Goal: Task Accomplishment & Management: Manage account settings

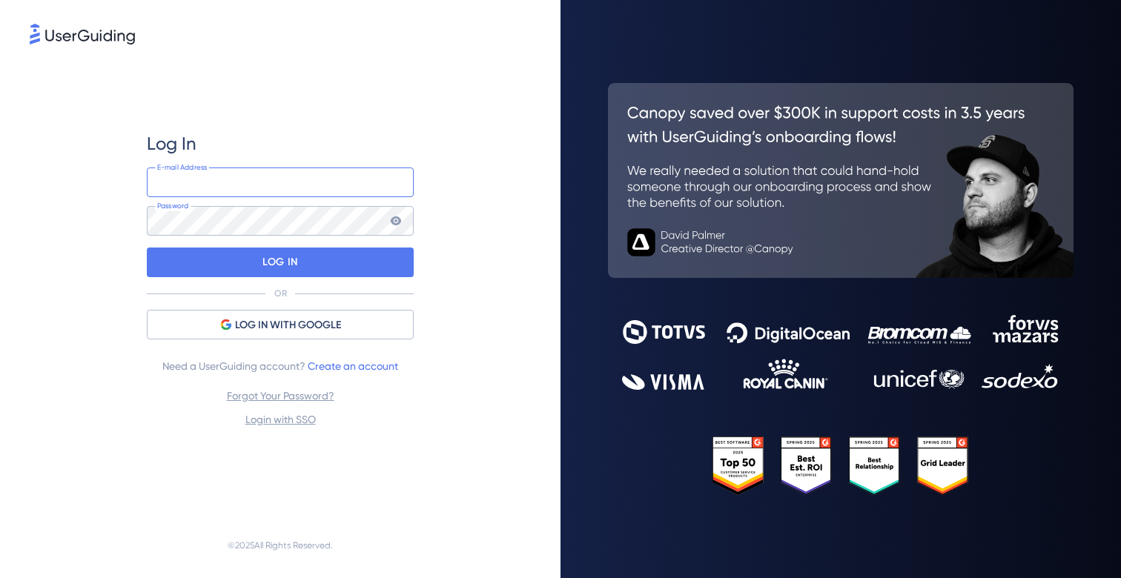
click at [224, 178] on input "email" at bounding box center [280, 183] width 267 height 30
type input "[PERSON_NAME][EMAIL_ADDRESS][PERSON_NAME][DOMAIN_NAME]"
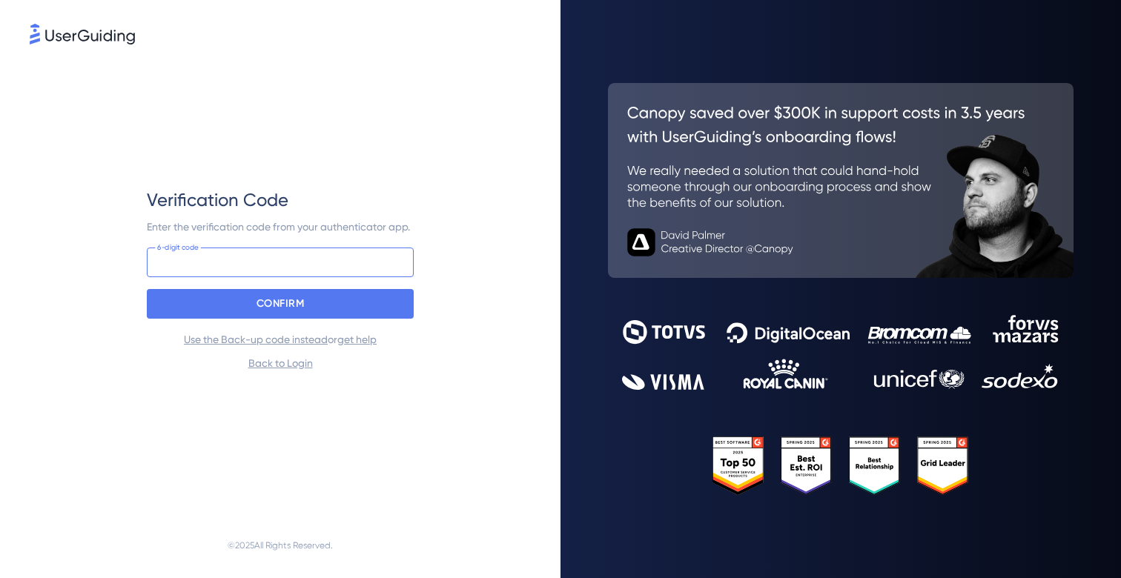
click at [159, 253] on input at bounding box center [280, 263] width 267 height 30
type input "334 156"
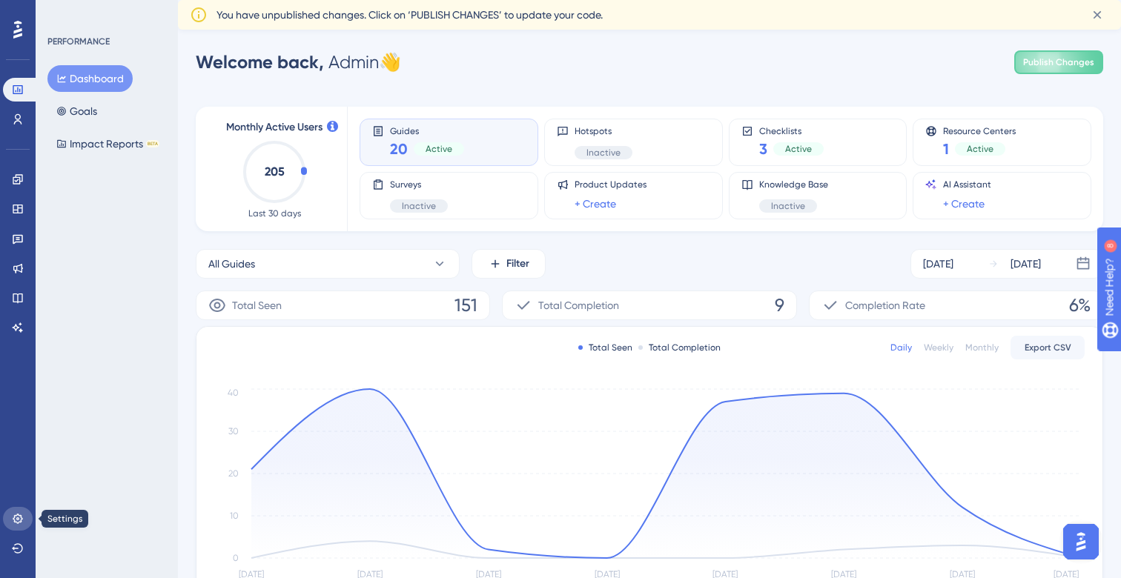
click at [22, 524] on icon at bounding box center [18, 519] width 12 height 12
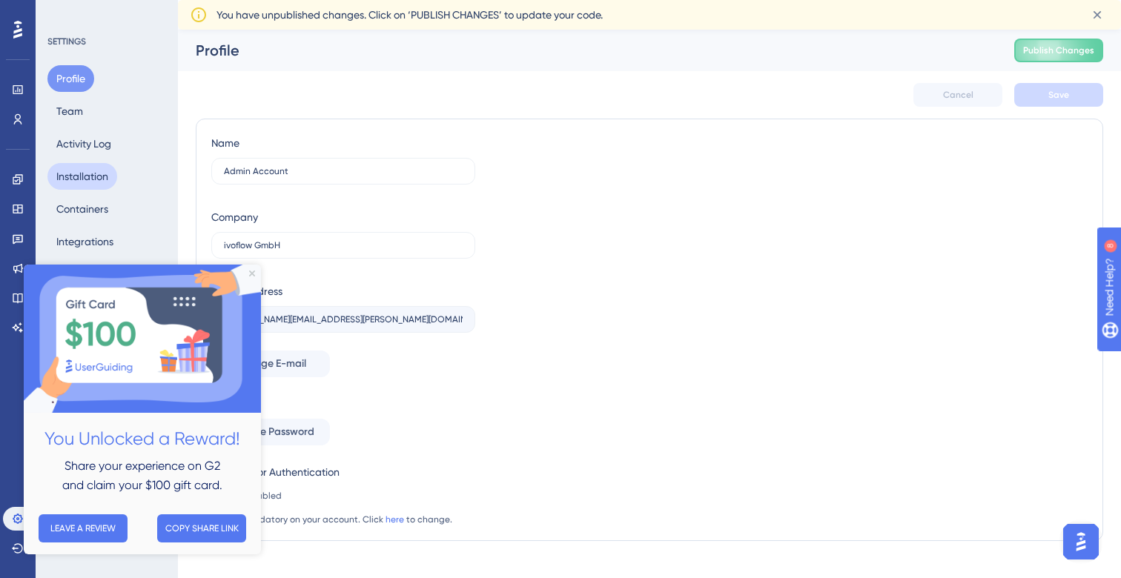
click at [70, 188] on button "Installation" at bounding box center [82, 176] width 70 height 27
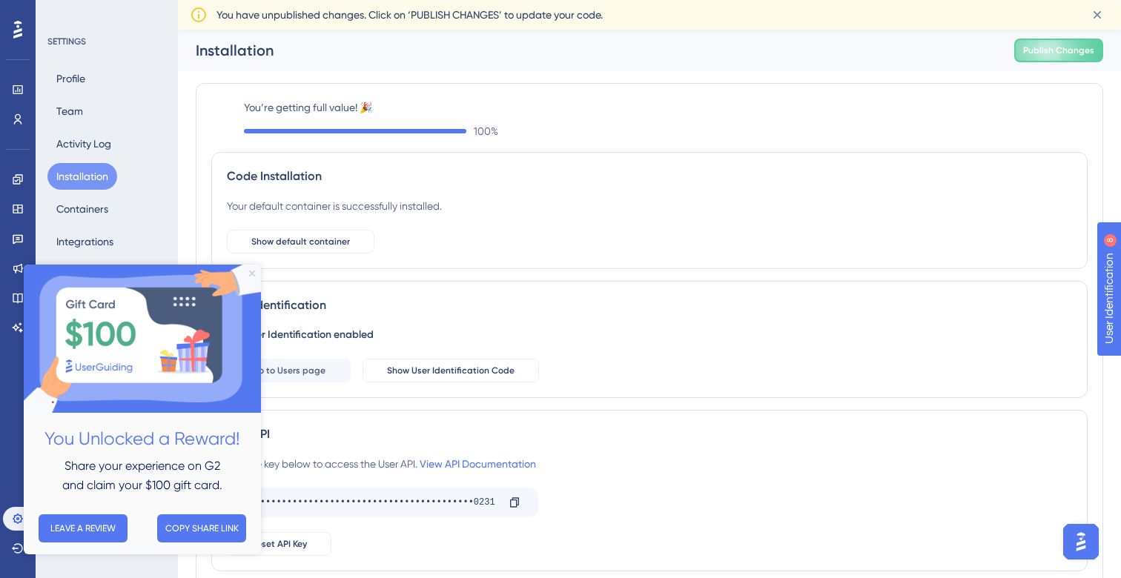
click at [253, 275] on icon "Close Preview" at bounding box center [252, 274] width 6 height 6
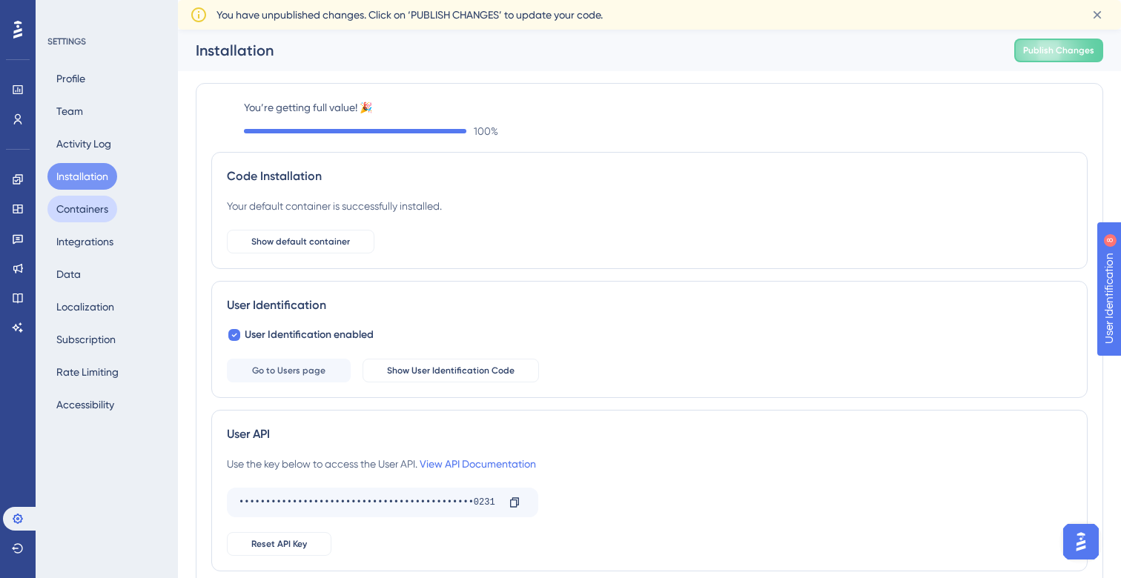
click at [99, 214] on button "Containers" at bounding box center [82, 209] width 70 height 27
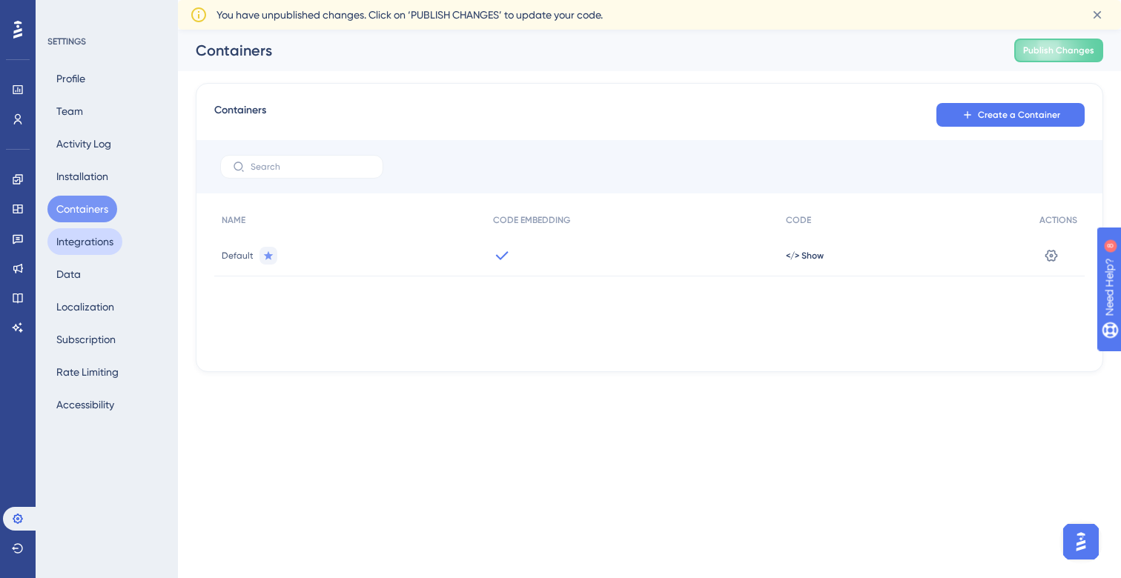
click at [105, 241] on button "Integrations" at bounding box center [84, 241] width 75 height 27
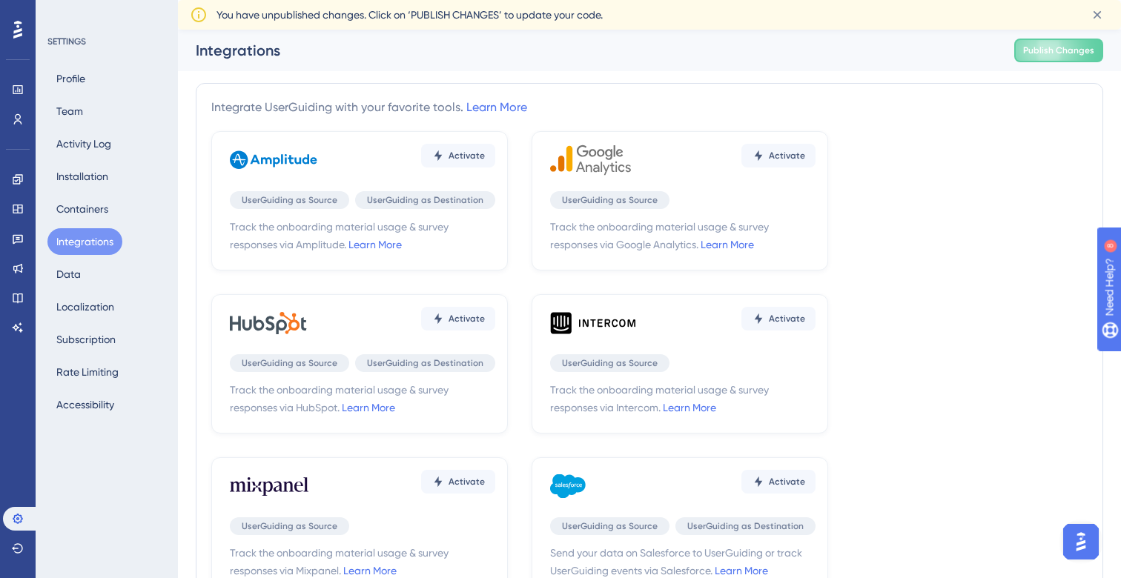
click at [98, 284] on div "Profile Team Activity Log Installation Containers Integrations Data Localizatio…" at bounding box center [107, 241] width 120 height 353
click at [67, 276] on button "Data" at bounding box center [68, 274] width 42 height 27
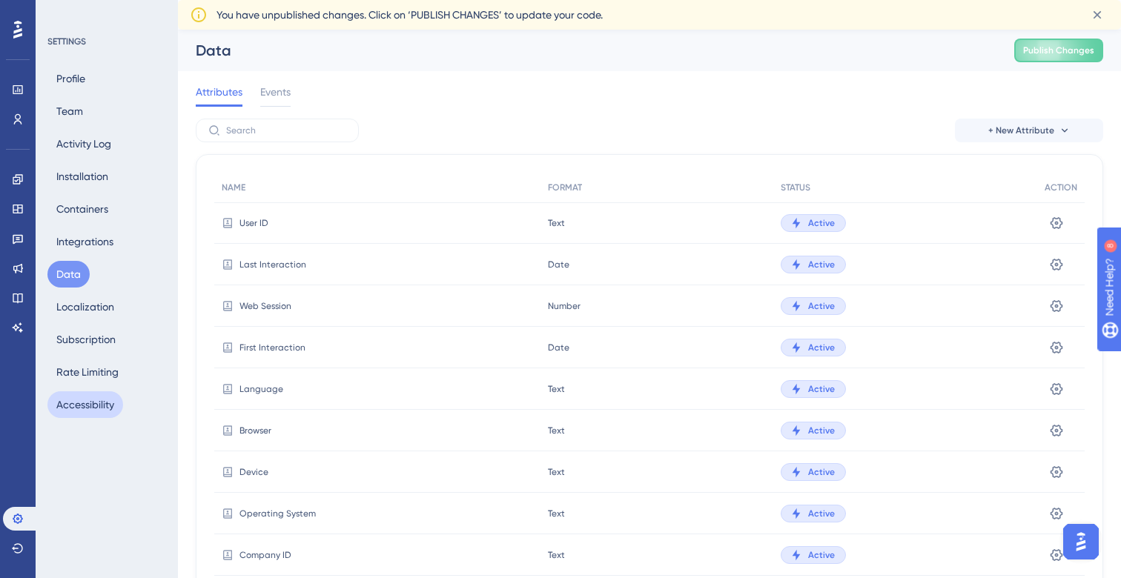
click at [85, 417] on button "Accessibility" at bounding box center [85, 405] width 76 height 27
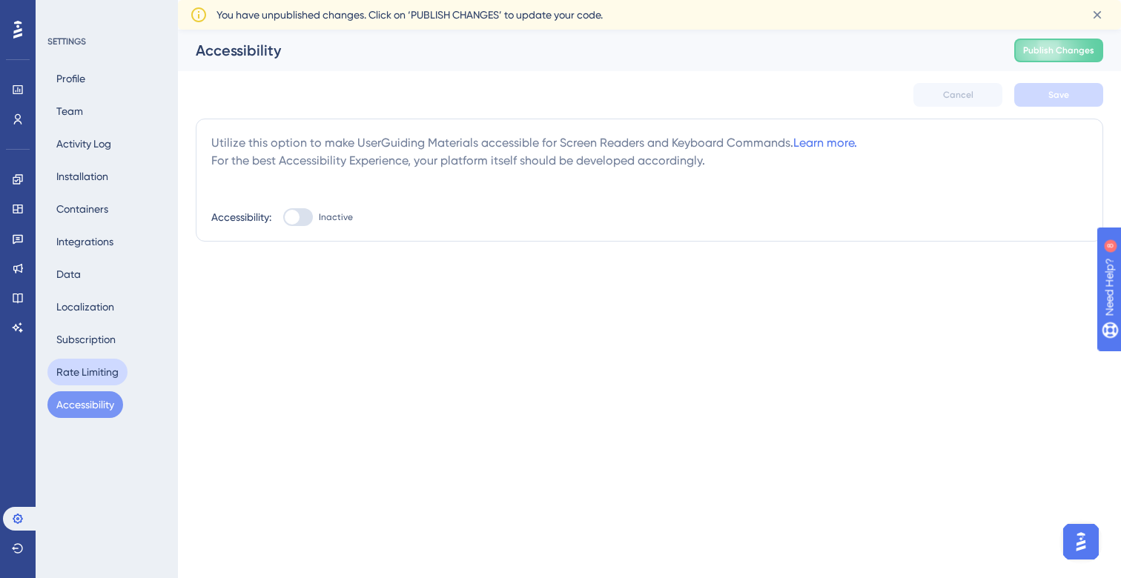
click at [88, 375] on button "Rate Limiting" at bounding box center [87, 372] width 80 height 27
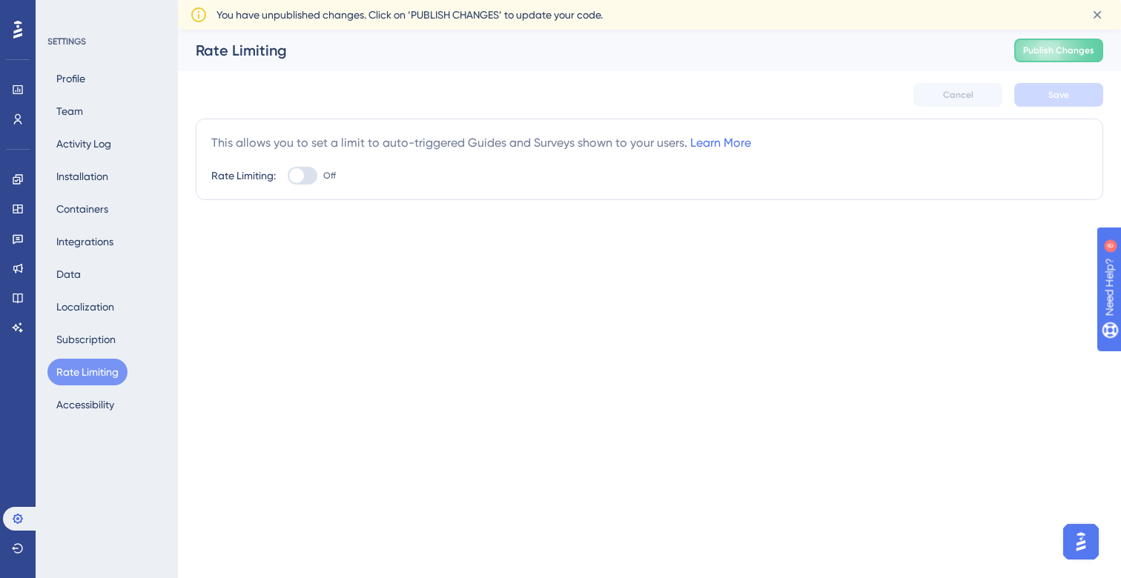
click at [76, 325] on div "Profile Team Activity Log Installation Containers Integrations Data Localizatio…" at bounding box center [107, 241] width 120 height 353
click at [77, 329] on button "Subscription" at bounding box center [85, 339] width 77 height 27
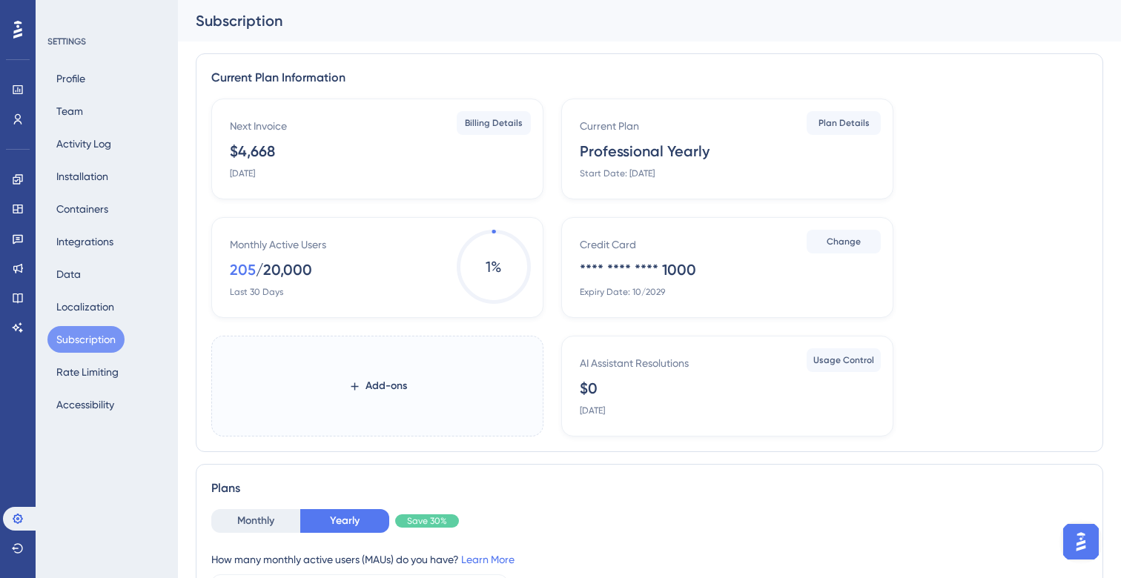
click at [107, 289] on div "Profile Team Activity Log Installation Containers Integrations Data Localizatio…" at bounding box center [107, 241] width 120 height 353
click at [93, 281] on div "Profile Team Activity Log Installation Containers Integrations Data Localizatio…" at bounding box center [107, 241] width 120 height 353
click at [79, 270] on button "Data" at bounding box center [68, 274] width 42 height 27
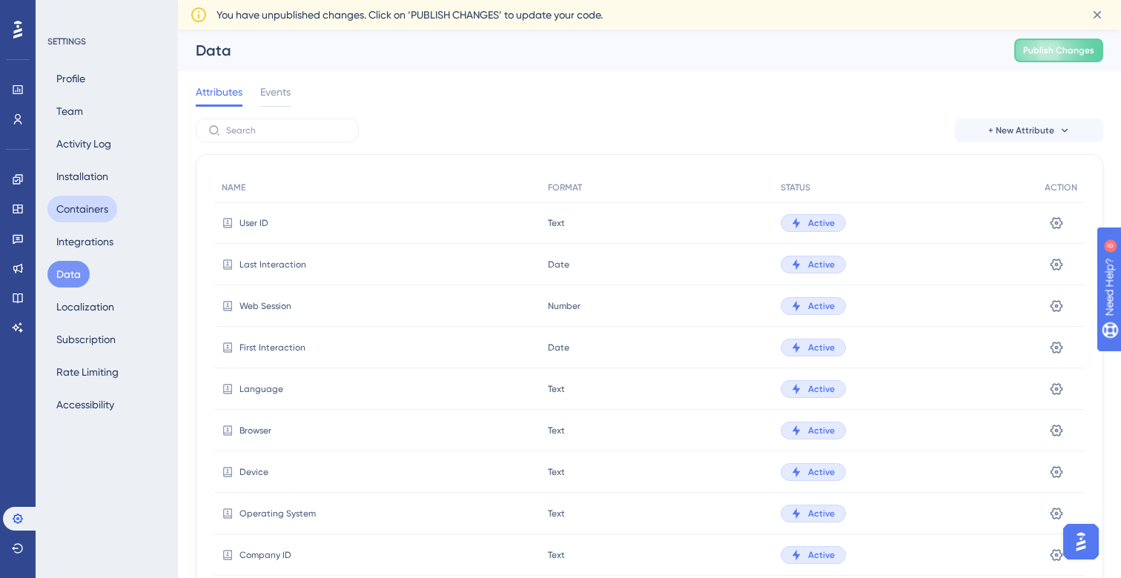
click at [90, 204] on button "Containers" at bounding box center [82, 209] width 70 height 27
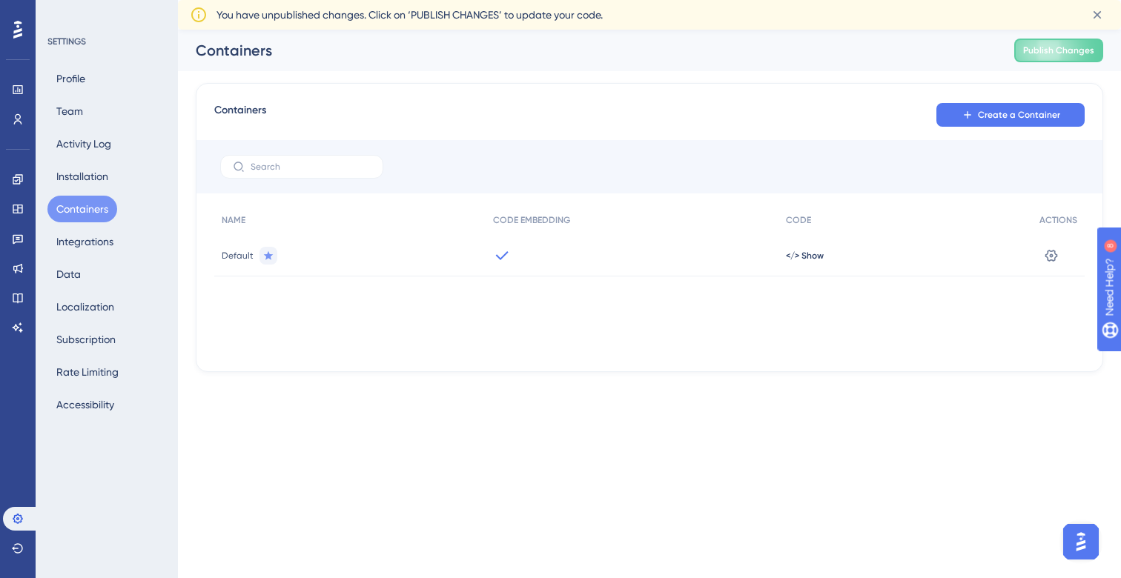
click at [243, 259] on span "Default" at bounding box center [238, 256] width 32 height 12
click at [801, 261] on span "</> Show" at bounding box center [805, 256] width 38 height 12
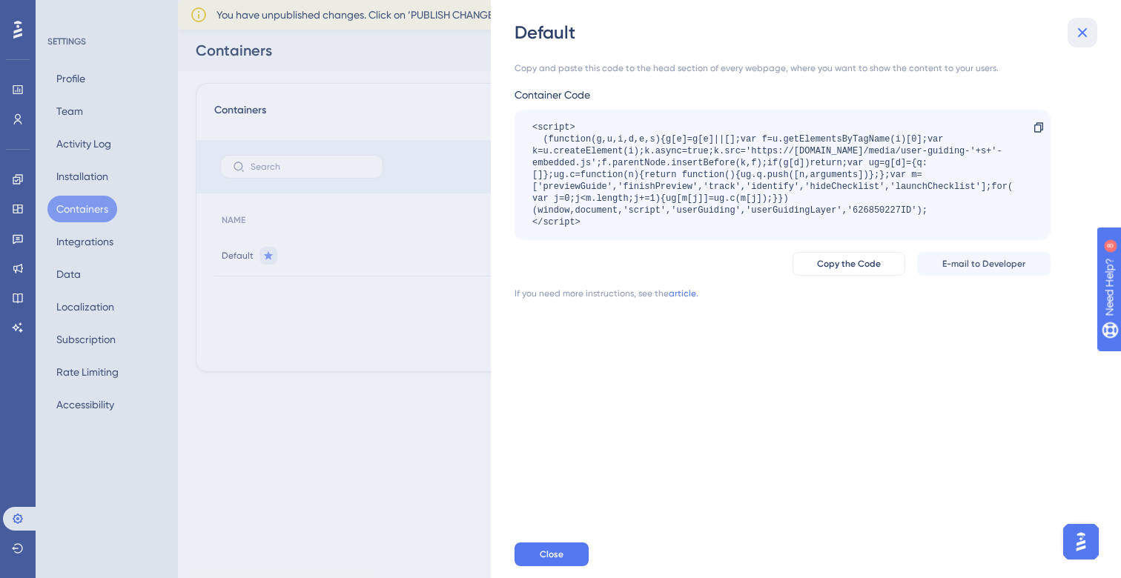
click at [1084, 32] on icon at bounding box center [1083, 33] width 10 height 10
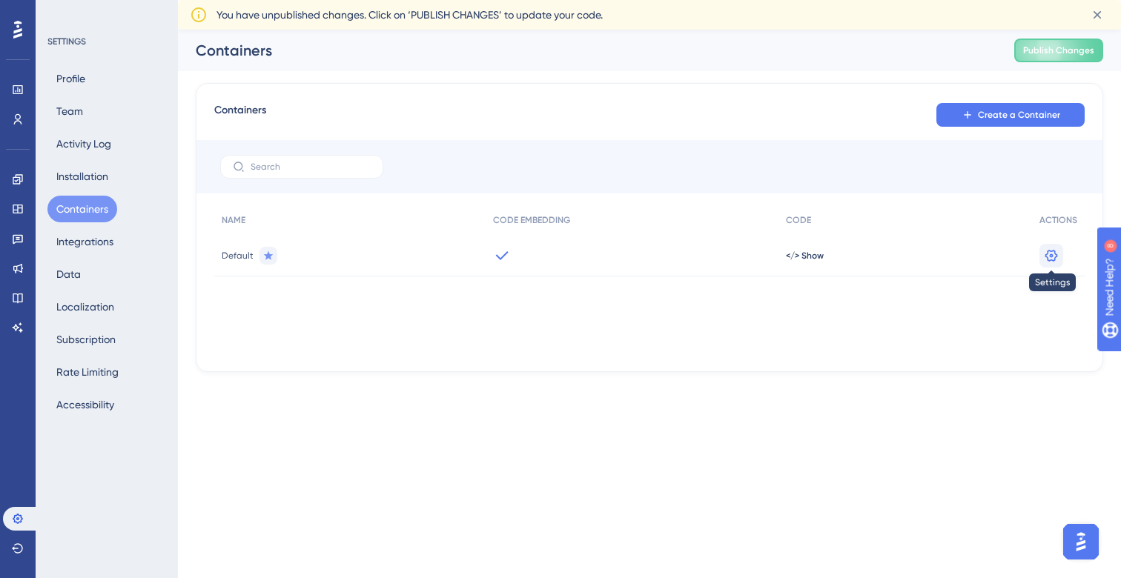
click at [1058, 250] on icon at bounding box center [1051, 255] width 15 height 15
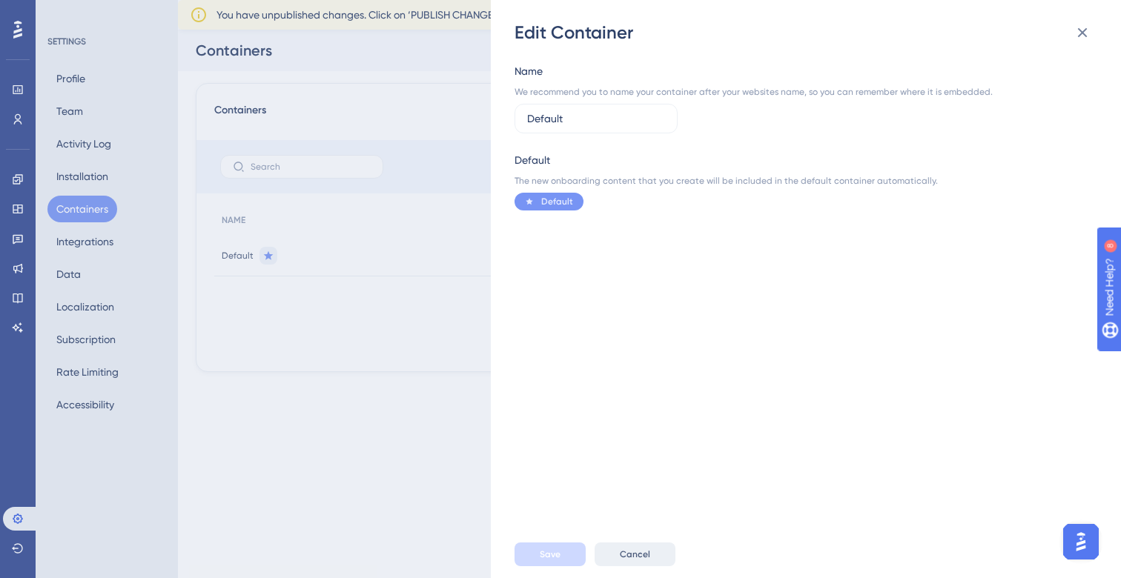
click at [641, 555] on span "Cancel" at bounding box center [635, 555] width 30 height 12
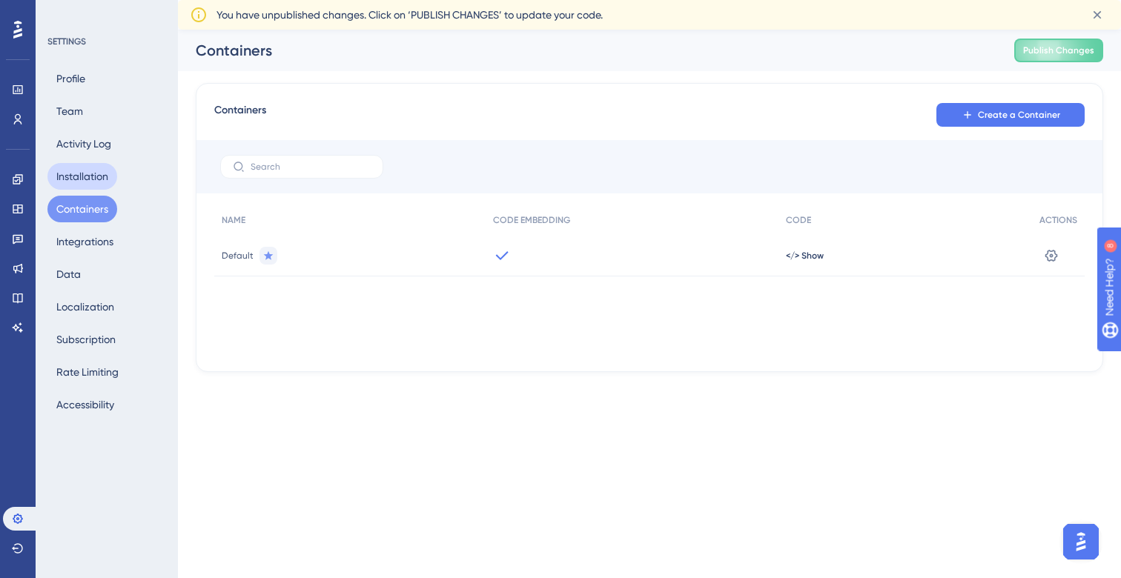
click at [92, 179] on button "Installation" at bounding box center [82, 176] width 70 height 27
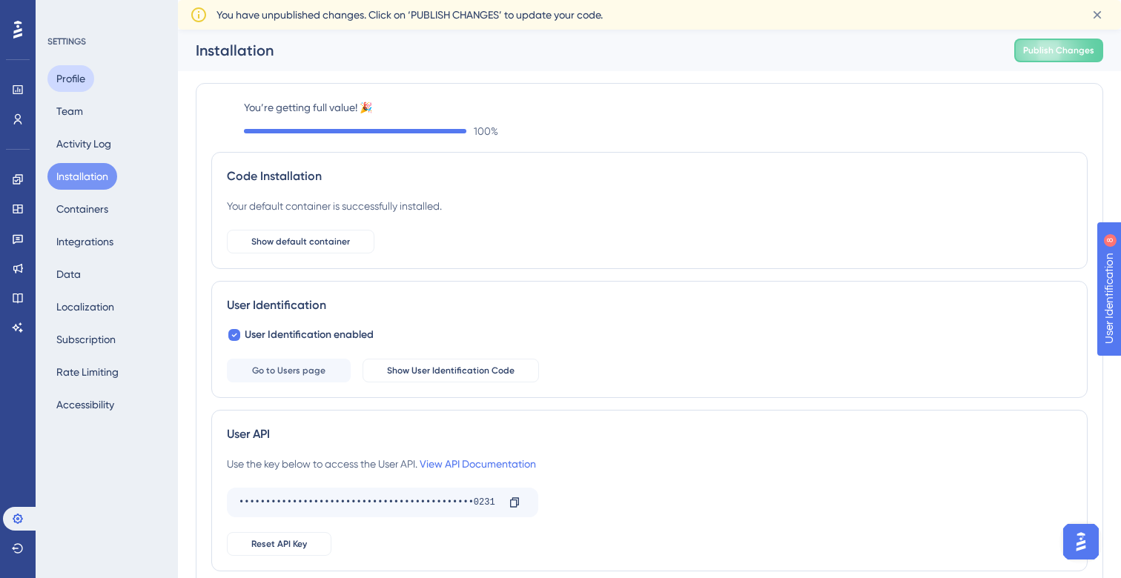
click at [77, 84] on button "Profile" at bounding box center [70, 78] width 47 height 27
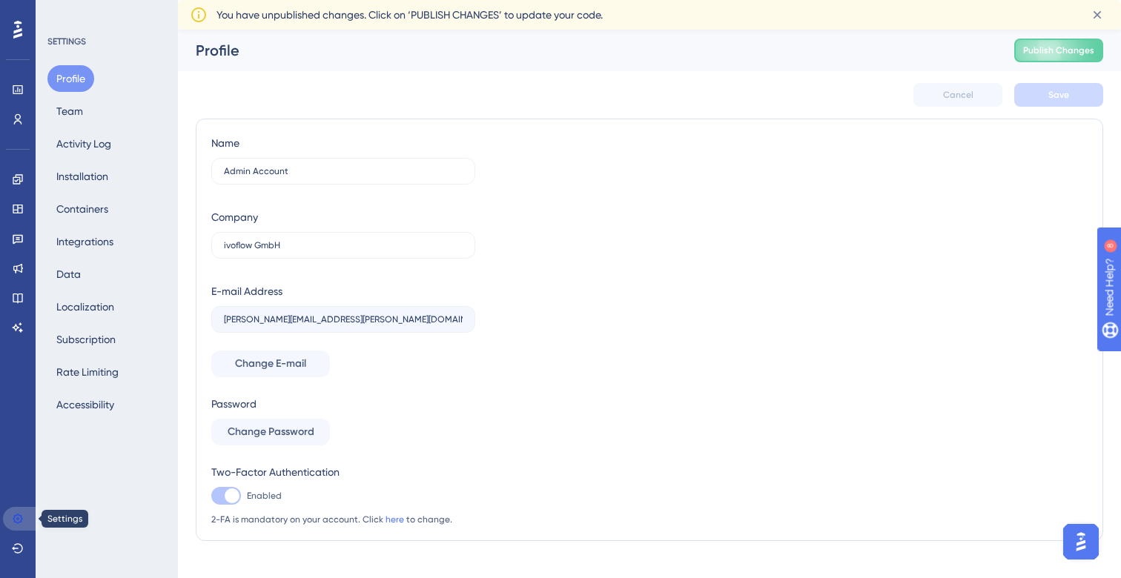
click at [10, 512] on link at bounding box center [21, 519] width 36 height 24
click at [22, 95] on icon at bounding box center [18, 90] width 12 height 12
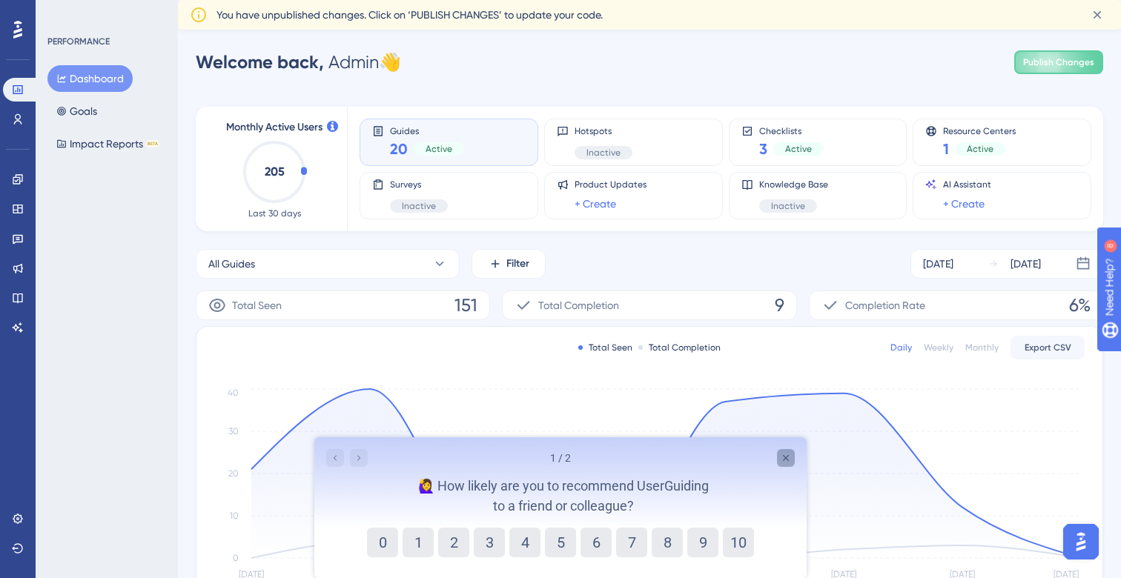
click at [782, 455] on icon "Close survey" at bounding box center [786, 458] width 12 height 12
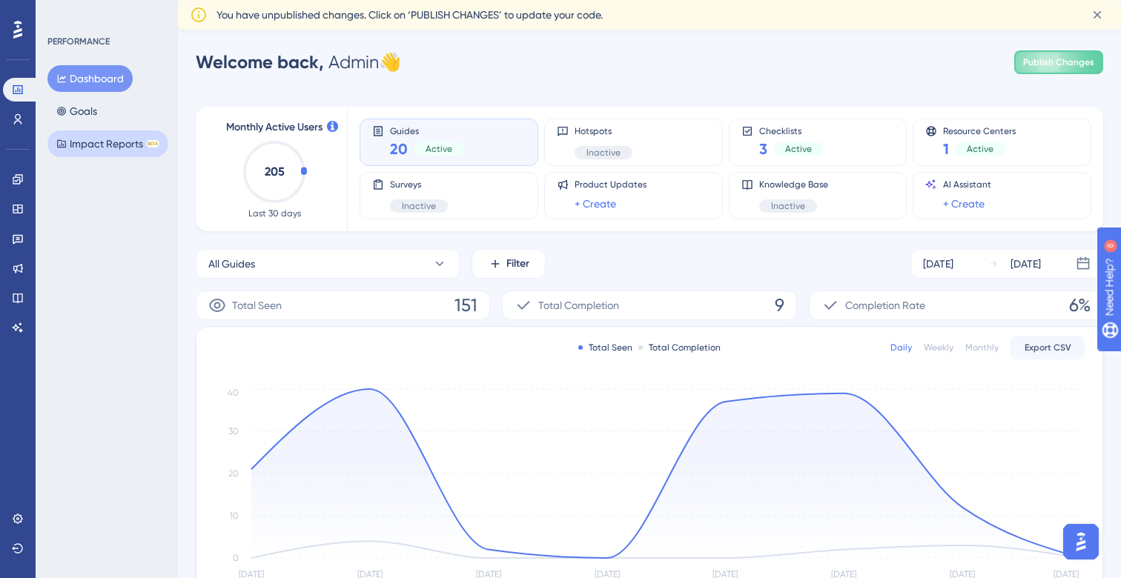
click at [108, 148] on button "Impact Reports BETA" at bounding box center [107, 144] width 121 height 27
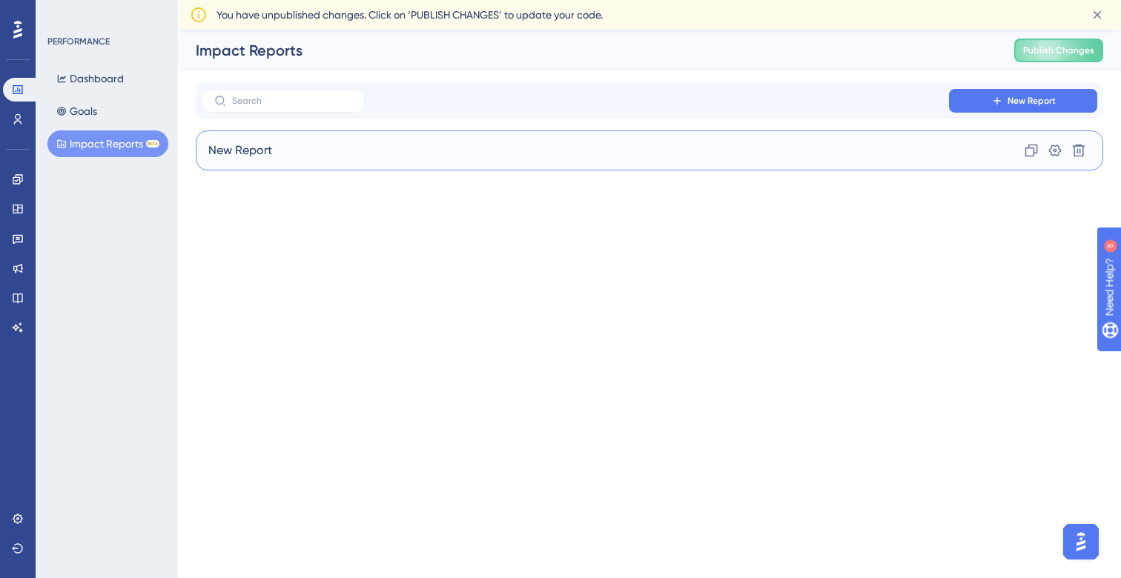
click at [263, 149] on span "New Report" at bounding box center [240, 151] width 64 height 18
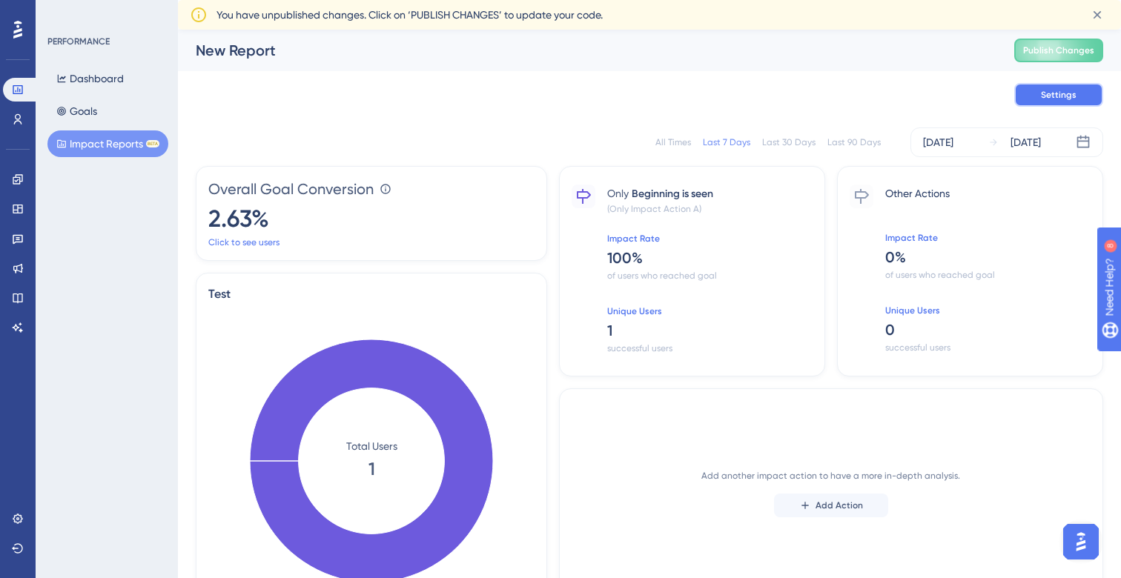
click at [1035, 94] on button "Settings" at bounding box center [1059, 95] width 89 height 24
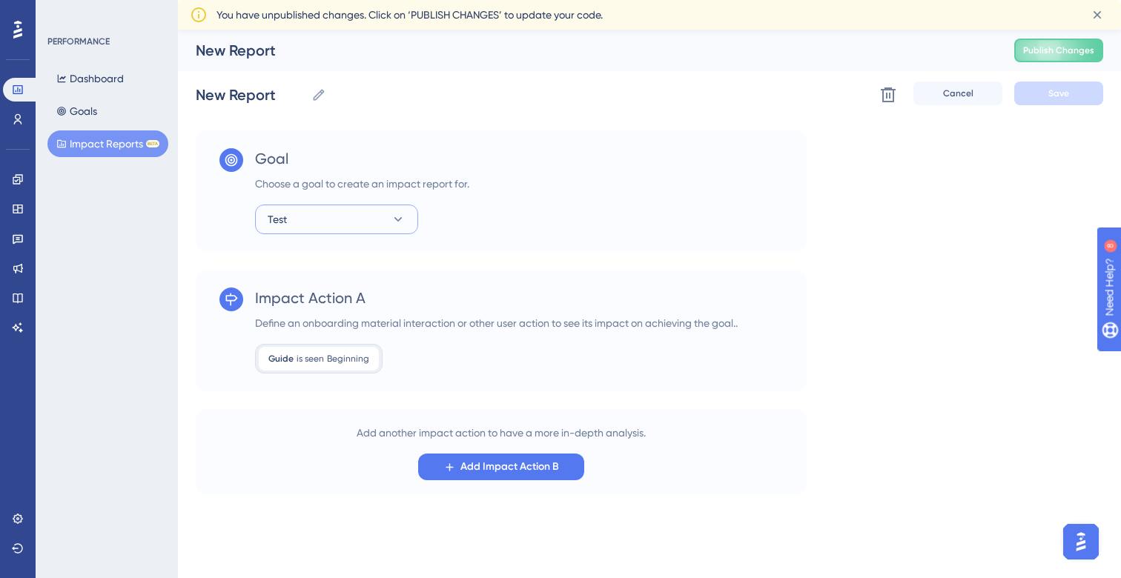
click at [403, 223] on icon at bounding box center [398, 219] width 15 height 15
click at [320, 365] on div "Guide is seen Beginning Beginning Remove" at bounding box center [319, 359] width 120 height 24
click at [317, 363] on span "is seen" at bounding box center [310, 359] width 27 height 12
click at [455, 458] on button "Add Impact Action B" at bounding box center [501, 467] width 166 height 27
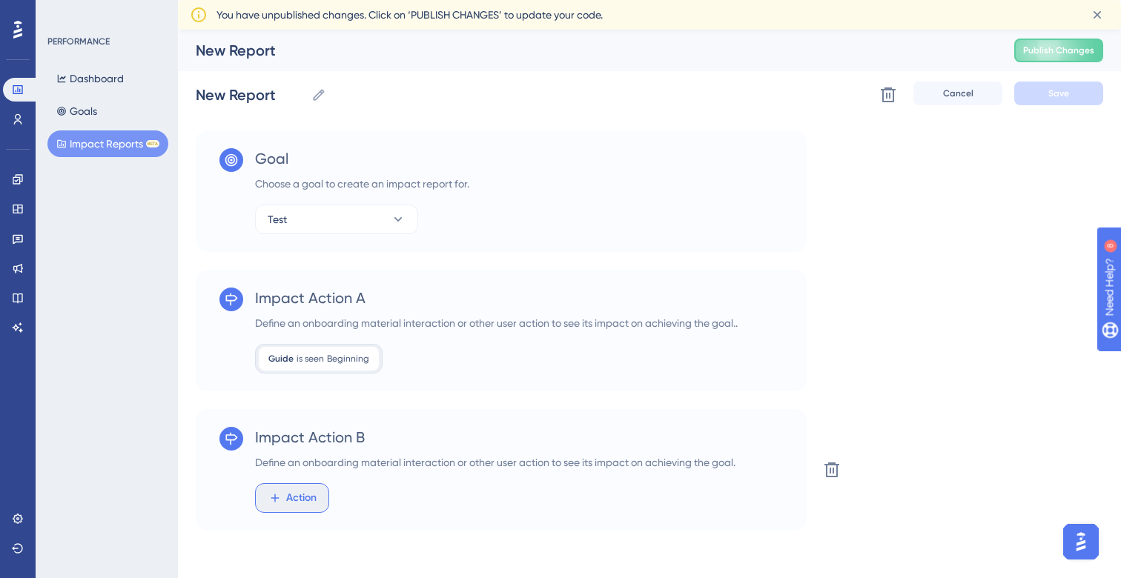
click at [303, 508] on button "Action" at bounding box center [292, 499] width 74 height 30
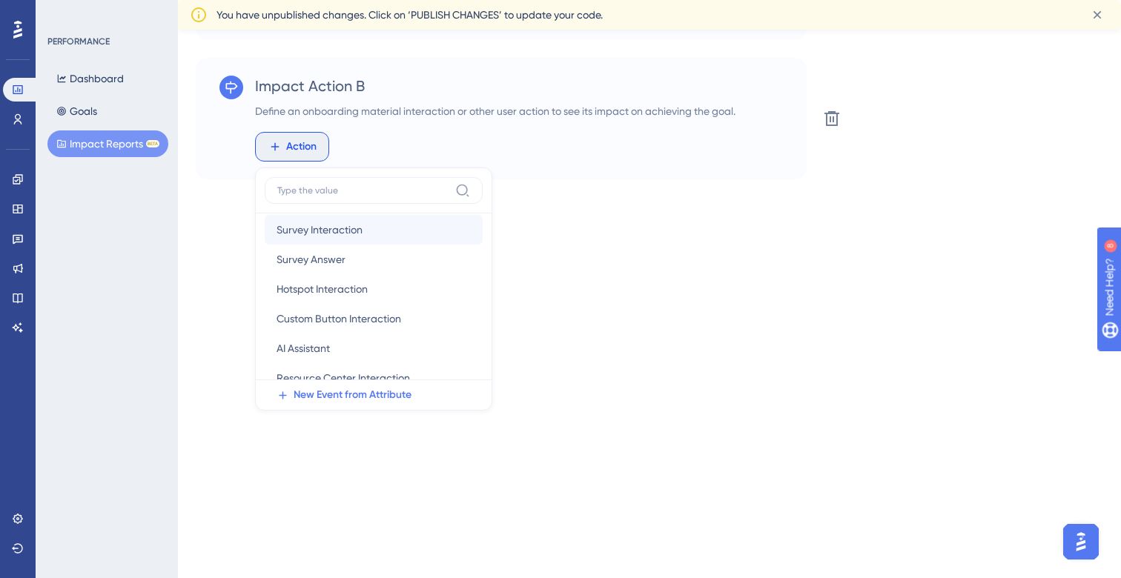
scroll to position [92, 0]
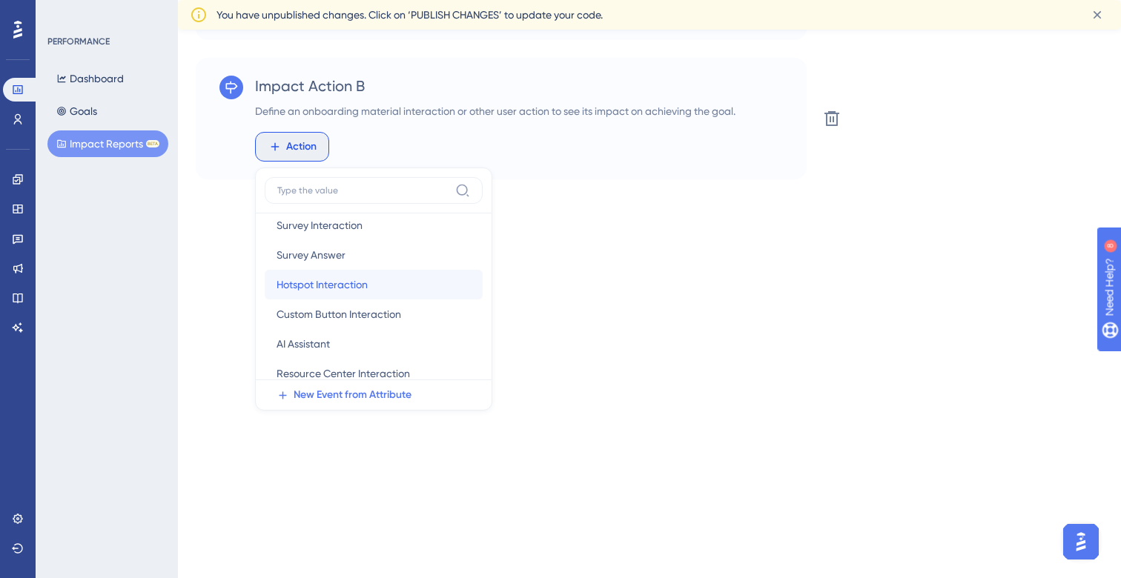
click at [340, 281] on span "Hotspot Interaction" at bounding box center [322, 285] width 91 height 18
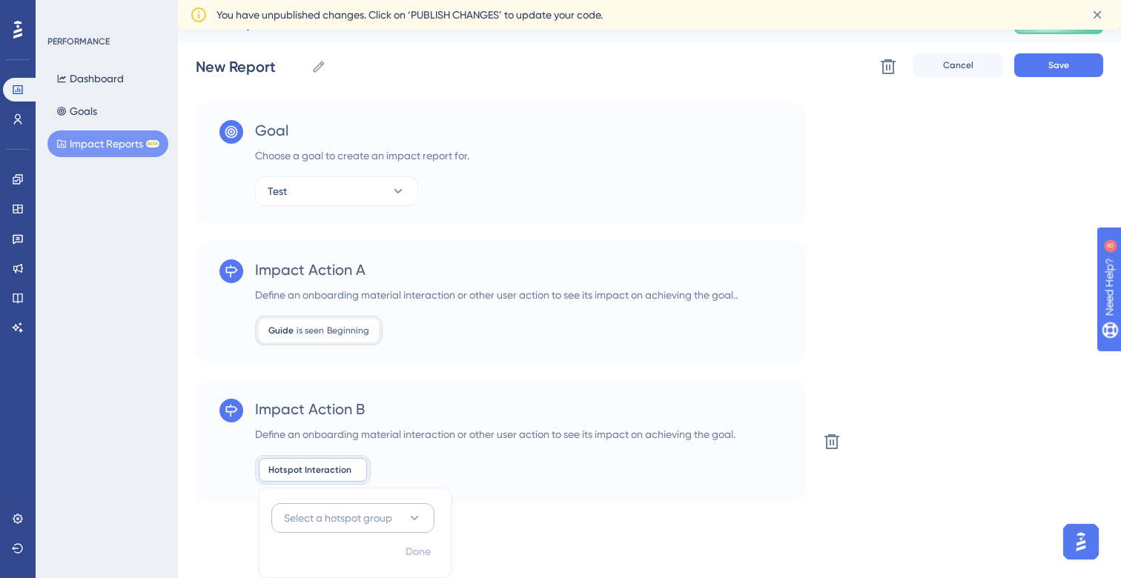
click at [400, 525] on button "Select a hotspot group" at bounding box center [352, 519] width 163 height 30
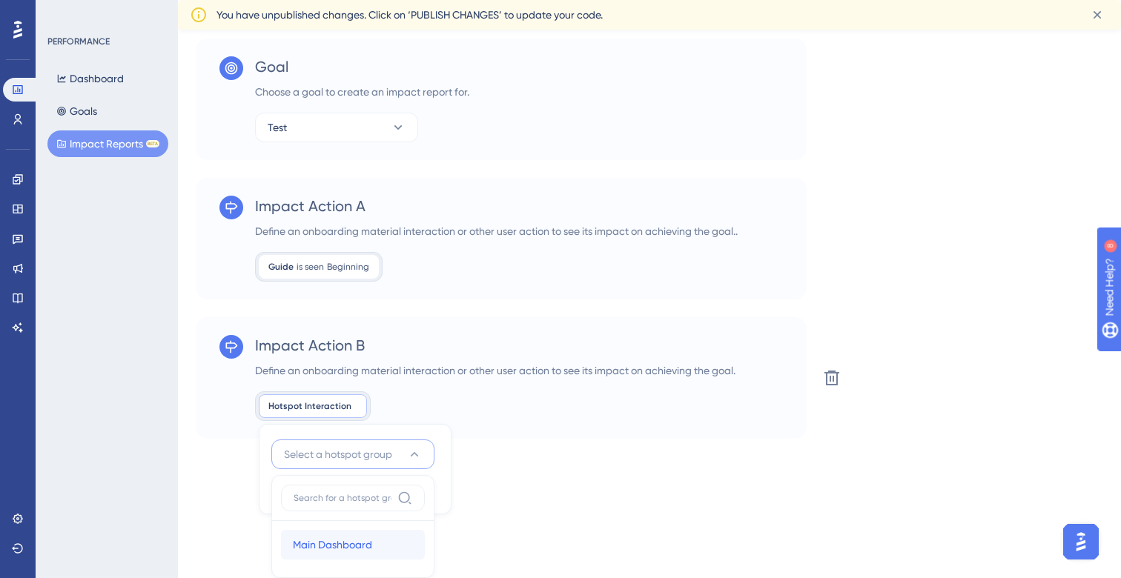
click at [326, 540] on span "Main Dashboard" at bounding box center [332, 545] width 79 height 18
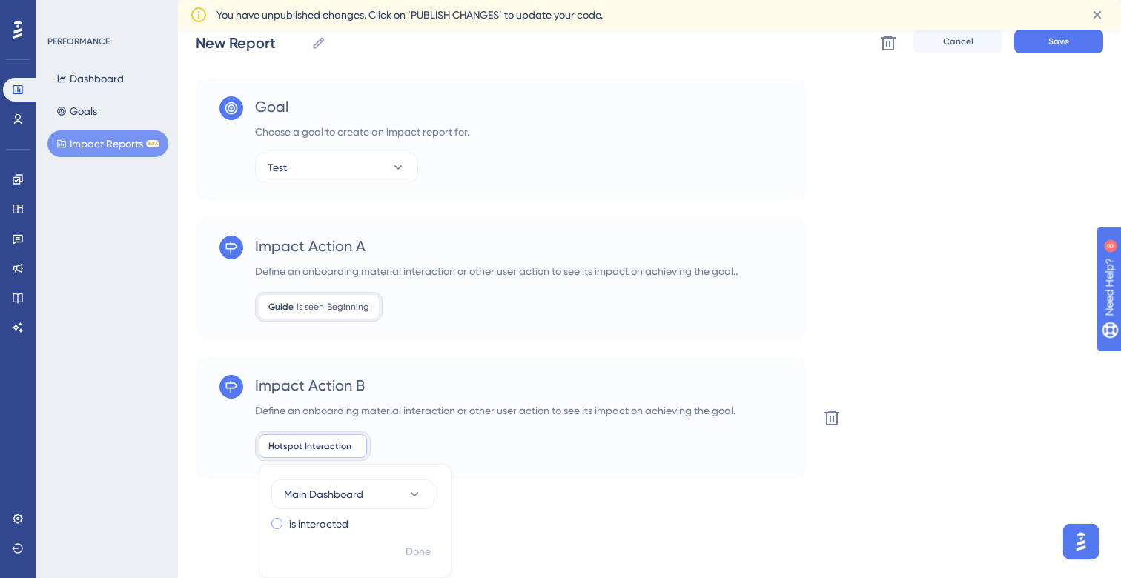
click at [308, 522] on label "is interacted" at bounding box center [318, 524] width 59 height 18
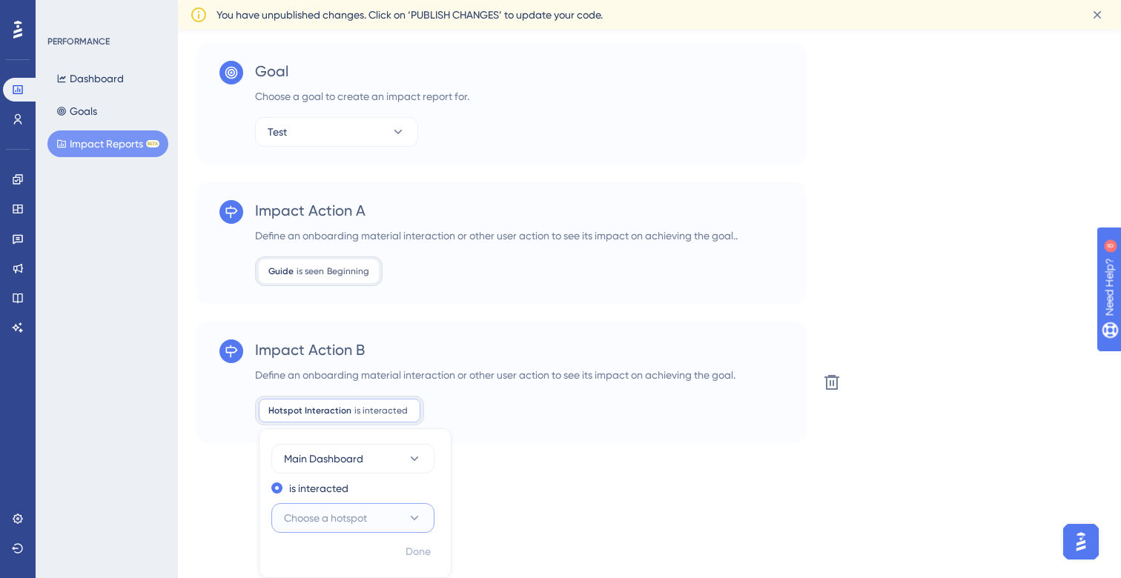
click at [364, 529] on button "Choose a hotspot" at bounding box center [352, 519] width 163 height 30
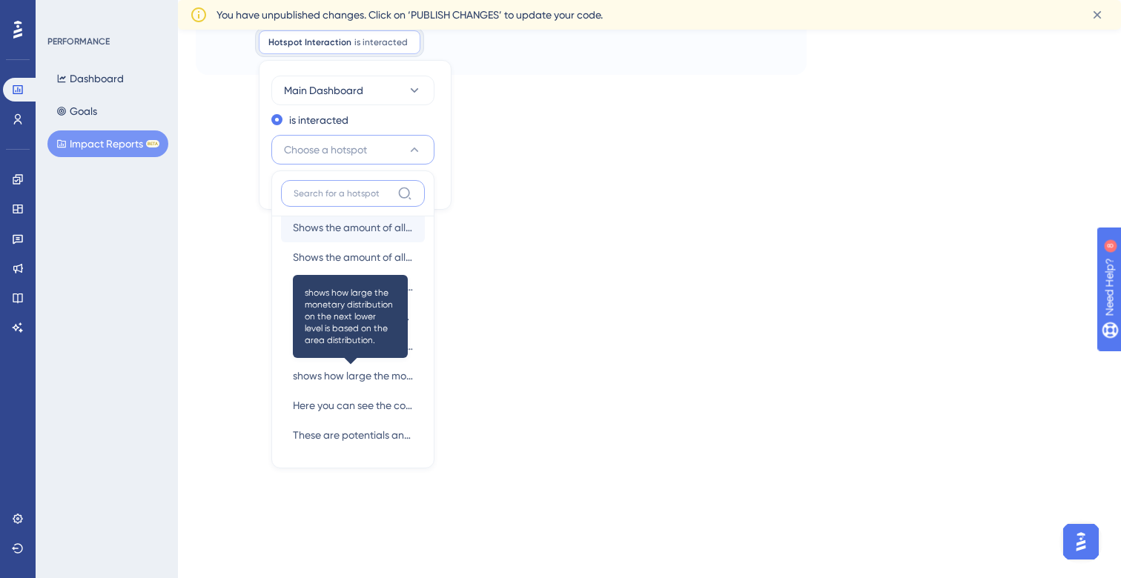
scroll to position [0, 0]
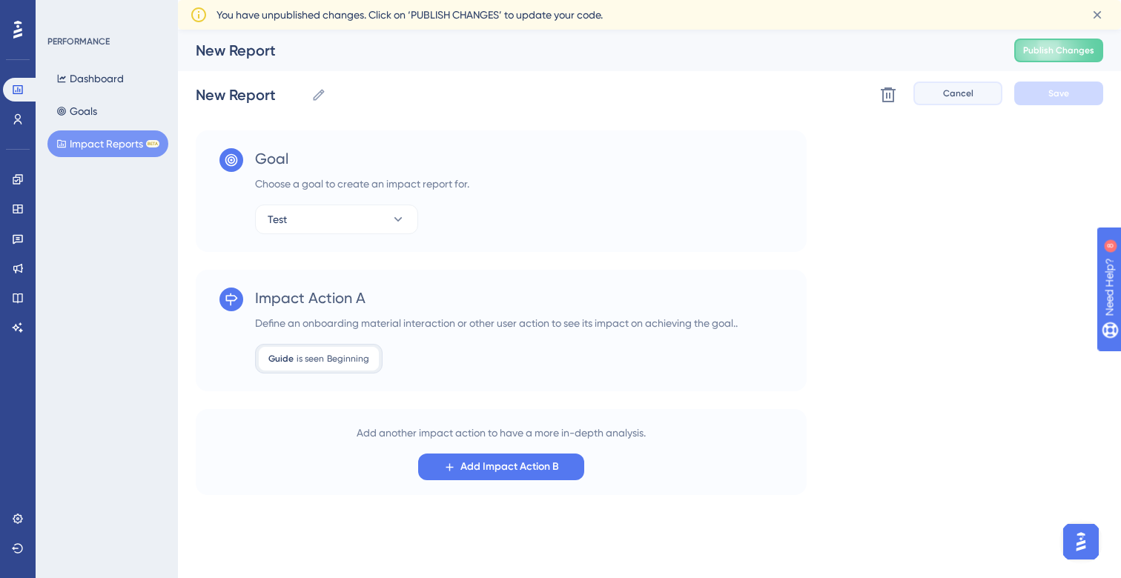
click at [932, 97] on button "Cancel" at bounding box center [958, 94] width 89 height 24
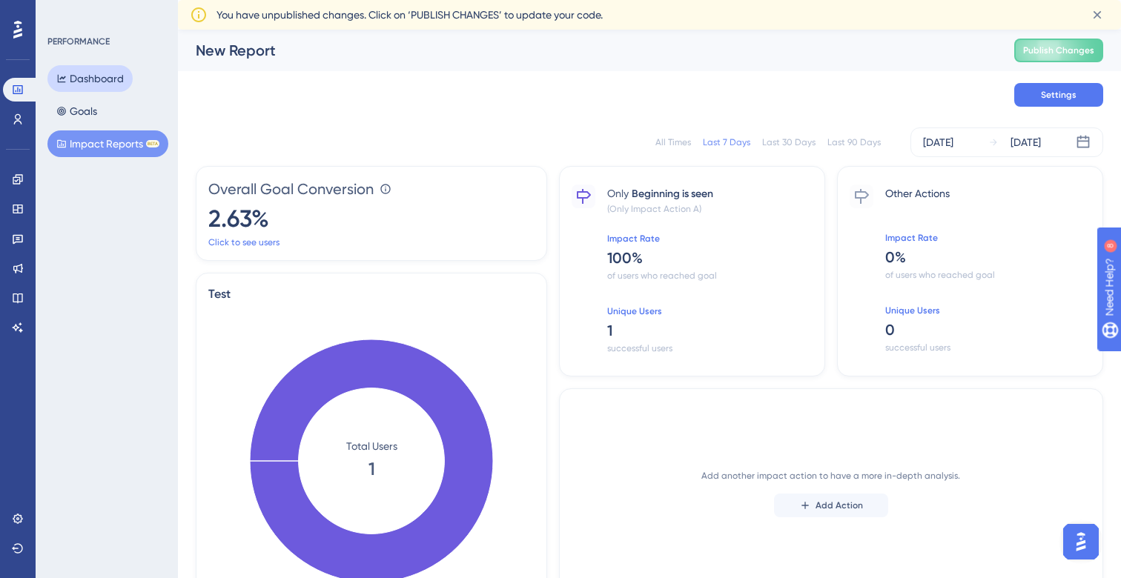
click at [81, 90] on button "Dashboard" at bounding box center [89, 78] width 85 height 27
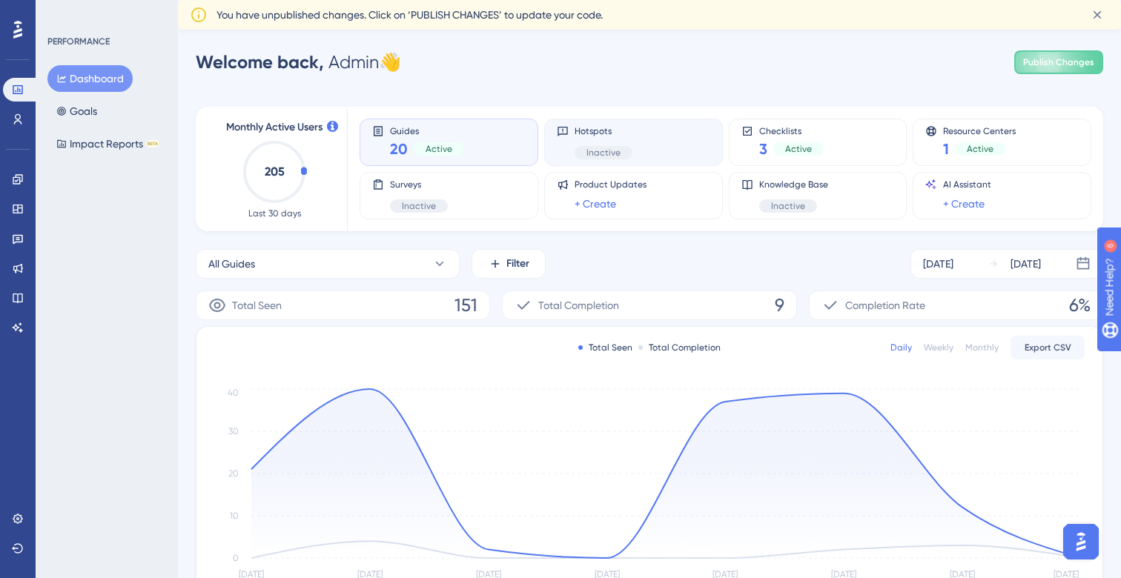
click at [664, 136] on div "Hotspots Inactive" at bounding box center [634, 142] width 154 height 34
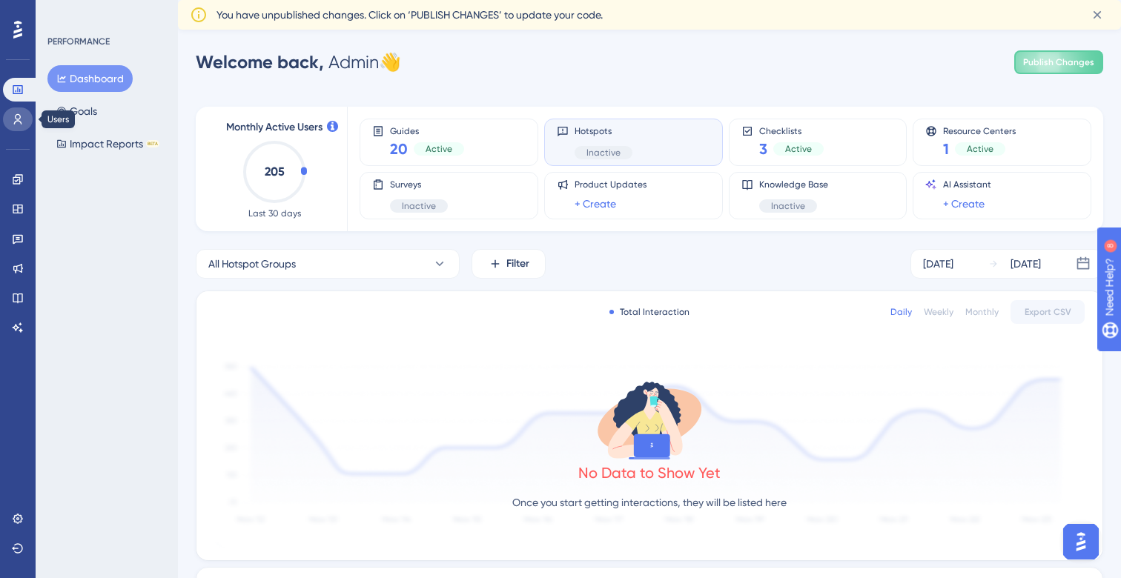
click at [4, 125] on link at bounding box center [18, 120] width 30 height 24
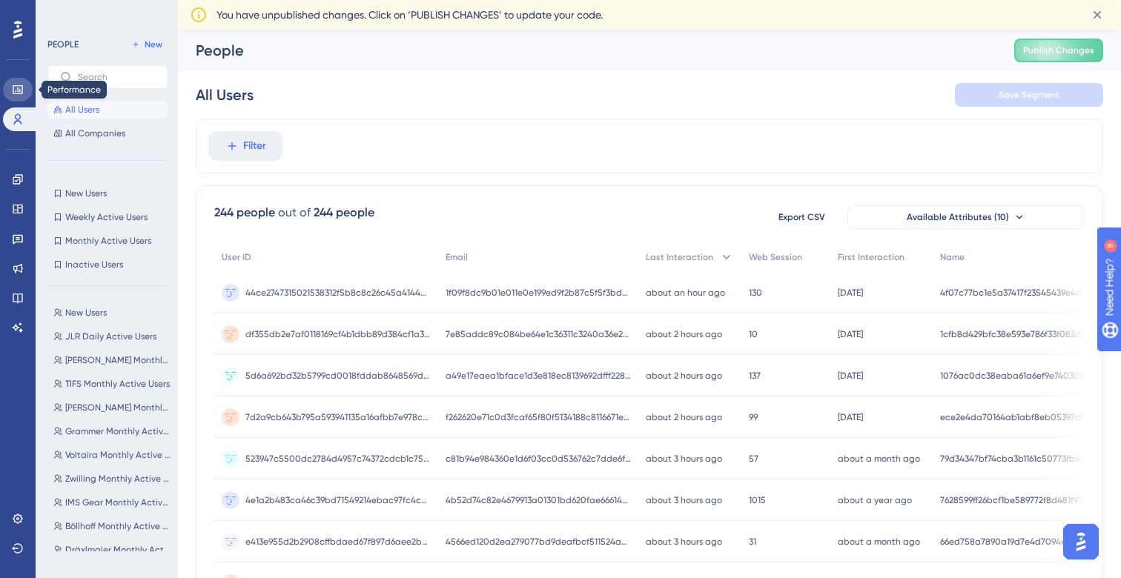
click at [15, 90] on icon at bounding box center [18, 90] width 12 height 12
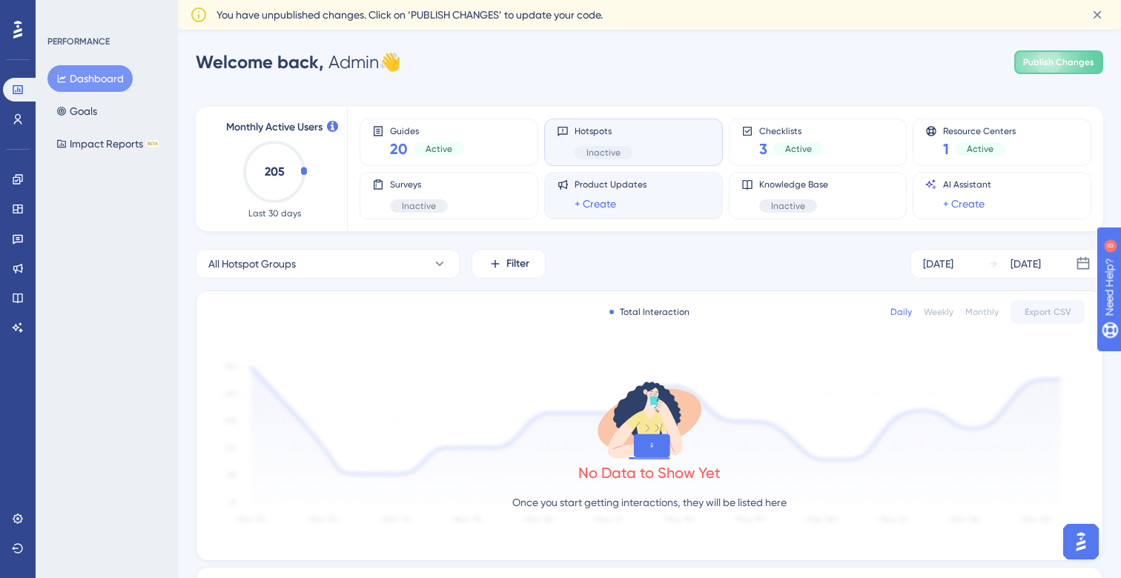
click at [682, 205] on div "Product Updates + Create" at bounding box center [634, 196] width 154 height 34
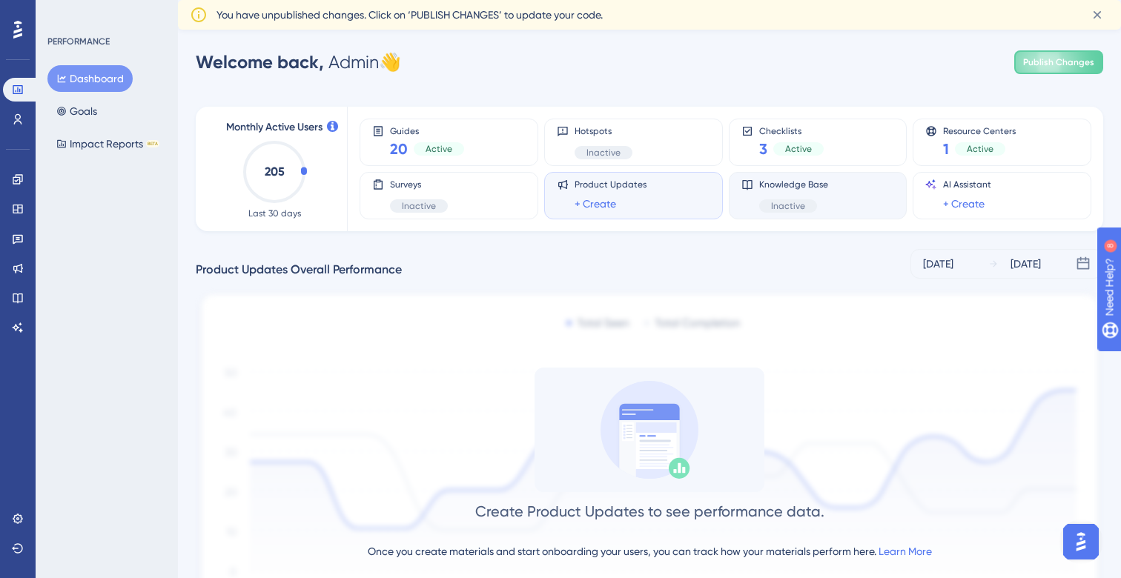
click at [749, 193] on div "Knowledge Base Inactive" at bounding box center [819, 196] width 154 height 34
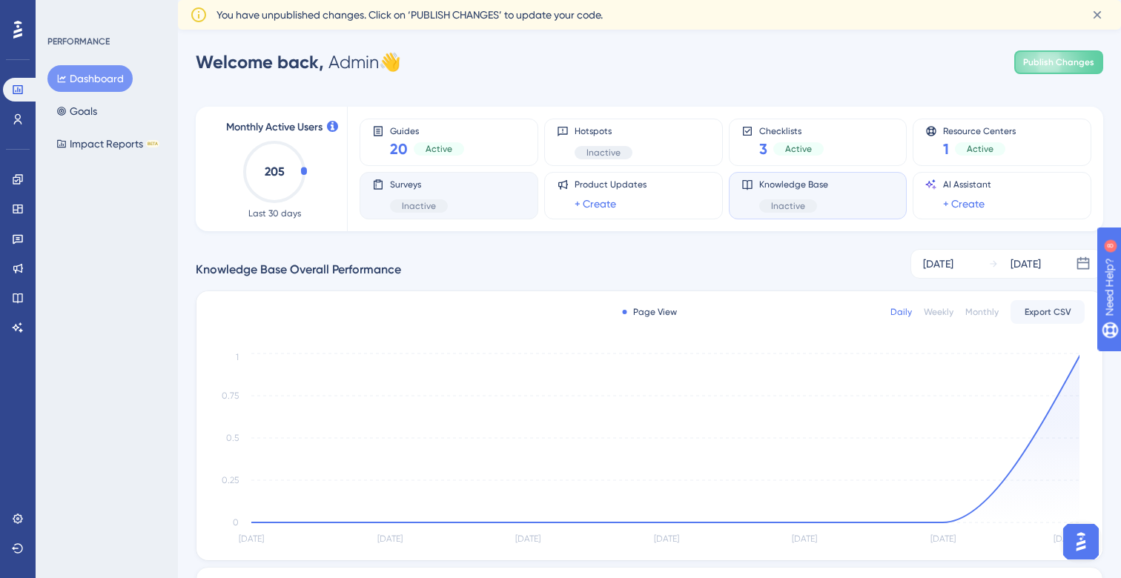
click at [469, 188] on div "Surveys Inactive" at bounding box center [449, 196] width 154 height 34
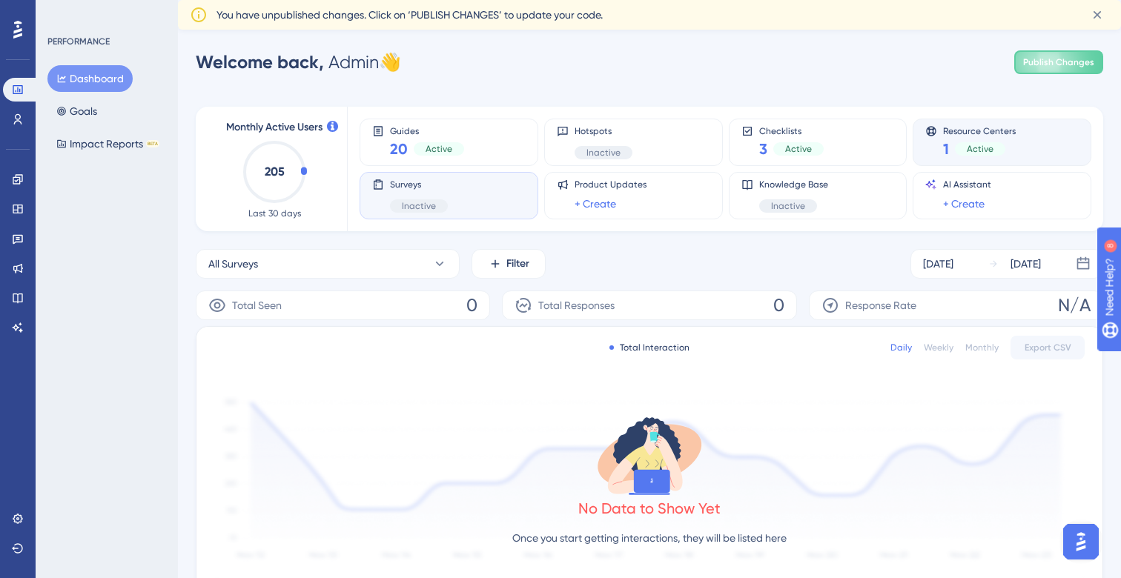
click at [955, 140] on div "1 Active" at bounding box center [979, 149] width 73 height 21
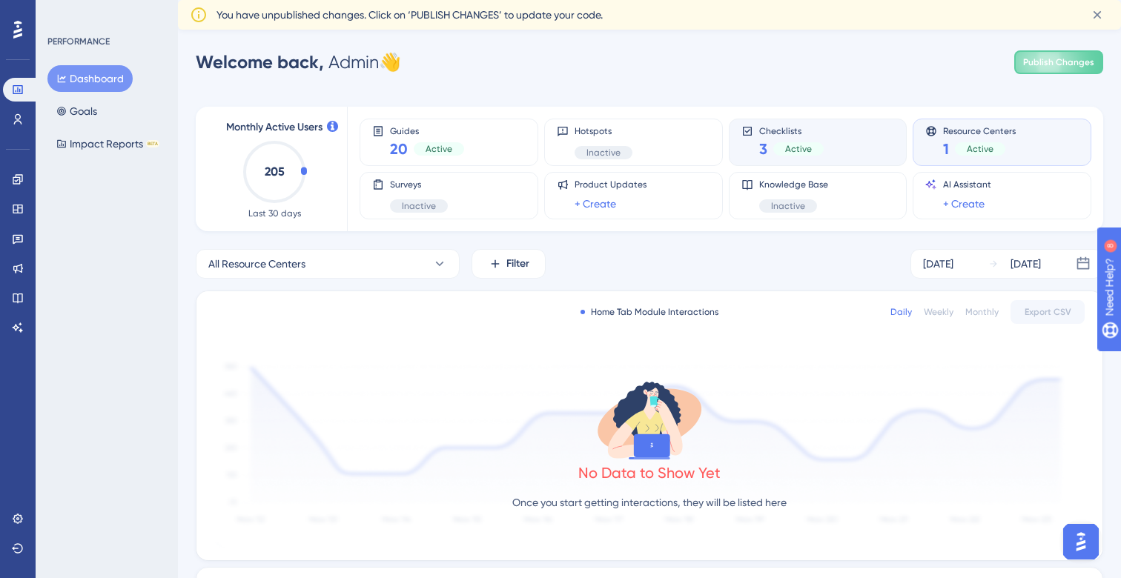
click at [805, 127] on span "Checklists" at bounding box center [791, 130] width 65 height 10
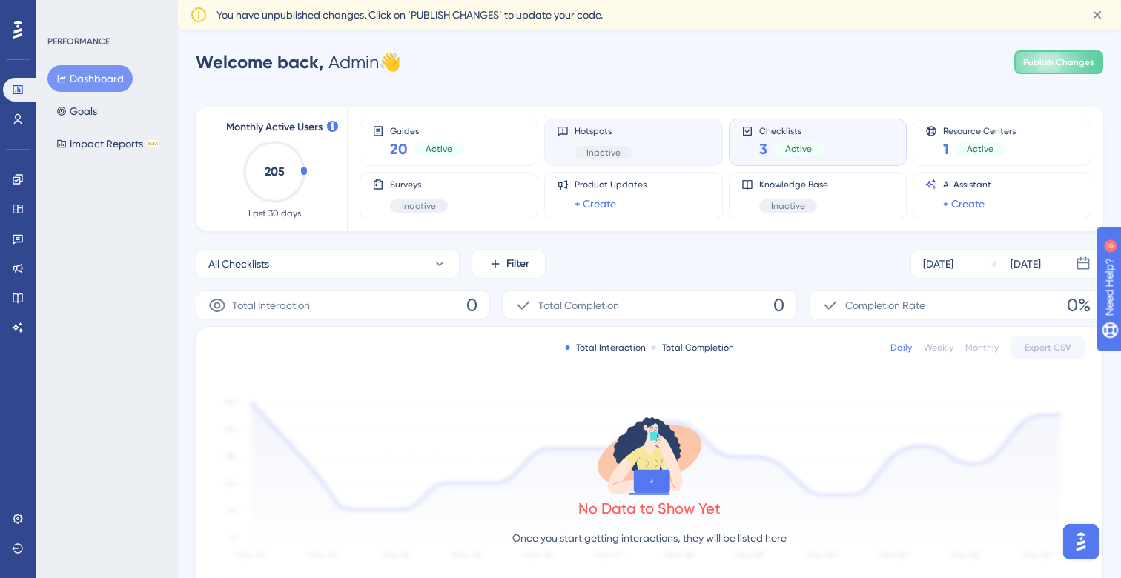
click at [676, 129] on div "Hotspots Inactive" at bounding box center [634, 142] width 154 height 34
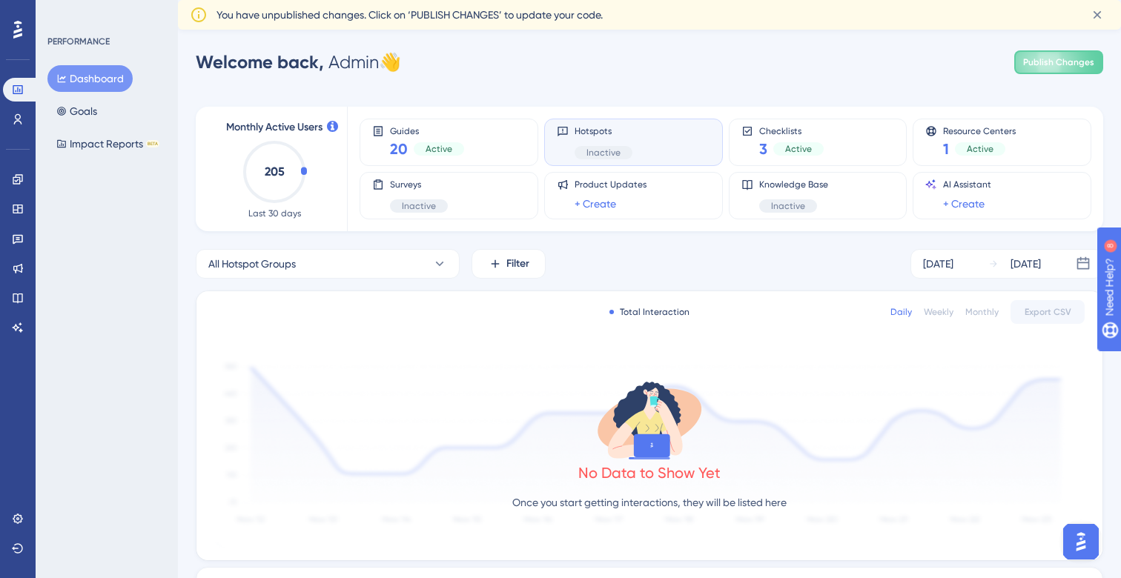
click at [301, 166] on icon "205" at bounding box center [274, 171] width 65 height 65
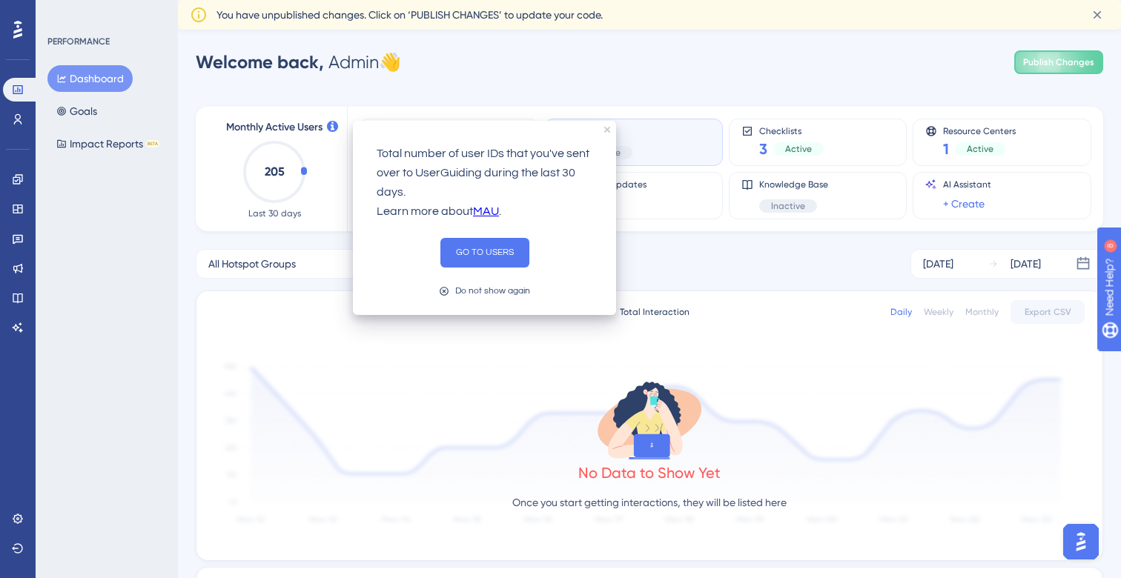
click at [610, 124] on div "Total number of user IDs that you've sent over to UserGuiding during the last 3…" at bounding box center [484, 218] width 263 height 194
click at [610, 128] on div "Total number of user IDs that you've sent over to UserGuiding during the last 3…" at bounding box center [484, 218] width 263 height 194
click at [607, 128] on icon "close tooltip" at bounding box center [607, 130] width 6 height 6
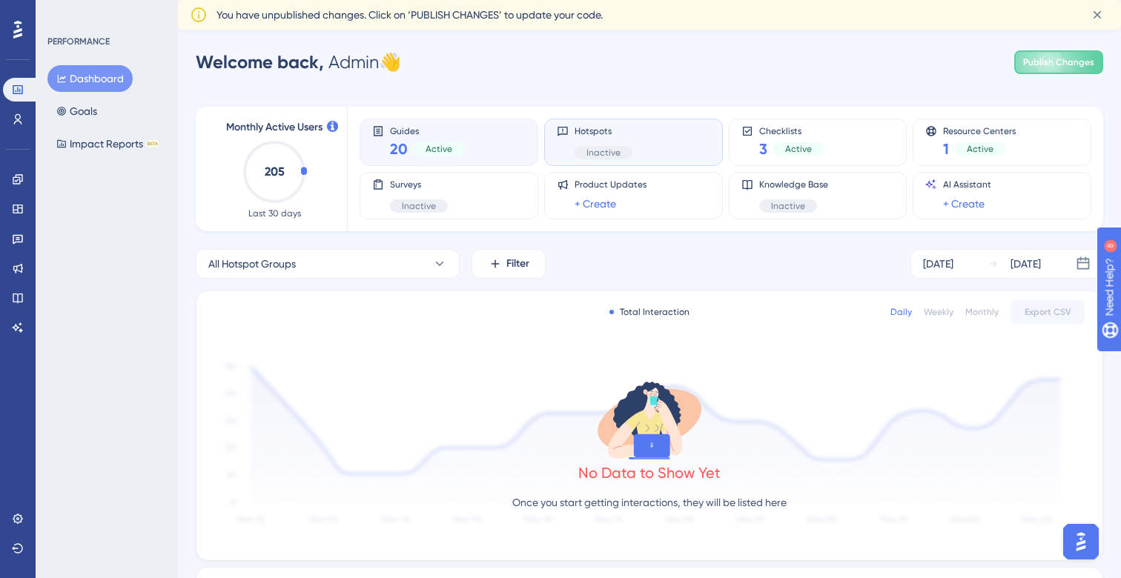
click at [519, 147] on div "Guides 20 Active" at bounding box center [449, 142] width 154 height 34
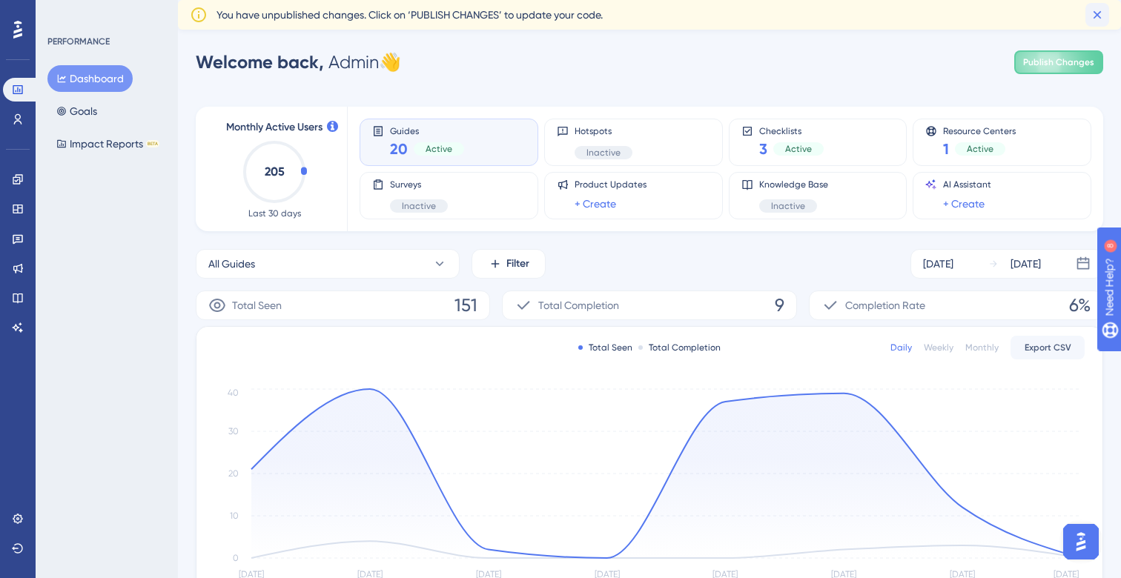
click at [1086, 19] on button at bounding box center [1098, 15] width 24 height 24
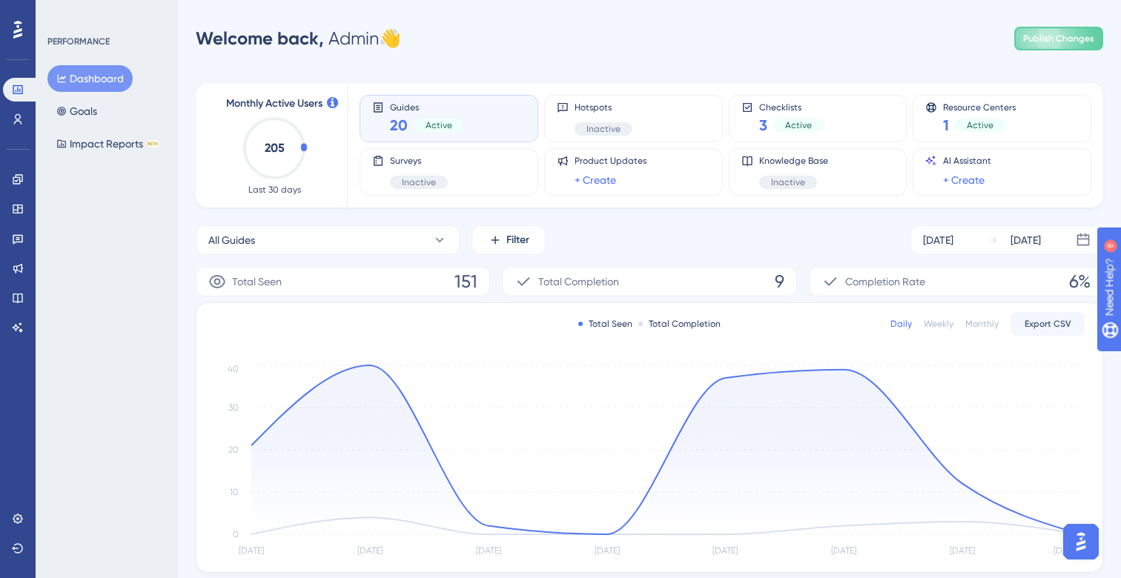
click at [779, 47] on div "Welcome back, Admin 👋 Publish Changes" at bounding box center [650, 39] width 908 height 30
drag, startPoint x: 423, startPoint y: 36, endPoint x: 320, endPoint y: 38, distance: 103.9
click at [320, 38] on div "Welcome back, Admin 👋 Publish Changes" at bounding box center [650, 39] width 908 height 30
click at [320, 38] on span "Welcome back," at bounding box center [260, 38] width 128 height 22
drag, startPoint x: 334, startPoint y: 38, endPoint x: 412, endPoint y: 39, distance: 77.9
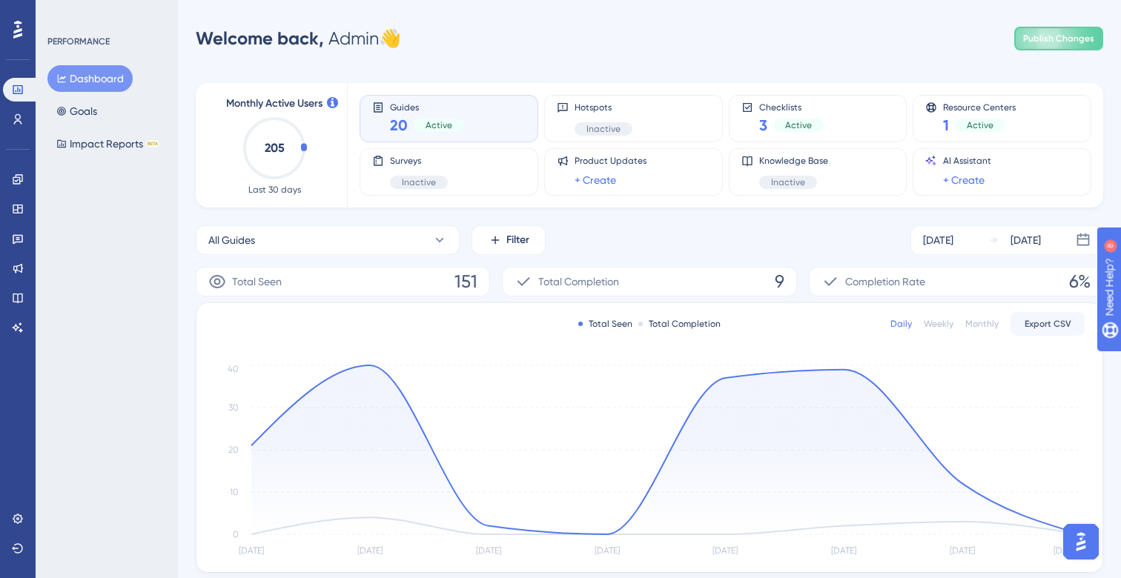
click at [412, 39] on div "Welcome back, Admin 👋 Publish Changes" at bounding box center [650, 39] width 908 height 30
click at [416, 39] on div "Welcome back, Admin 👋 Publish Changes" at bounding box center [650, 39] width 908 height 30
drag, startPoint x: 416, startPoint y: 39, endPoint x: 327, endPoint y: 33, distance: 89.2
click at [327, 33] on div "Welcome back, Admin 👋 Publish Changes" at bounding box center [650, 39] width 908 height 30
click at [327, 33] on div "Welcome back, Admin 👋" at bounding box center [298, 39] width 205 height 24
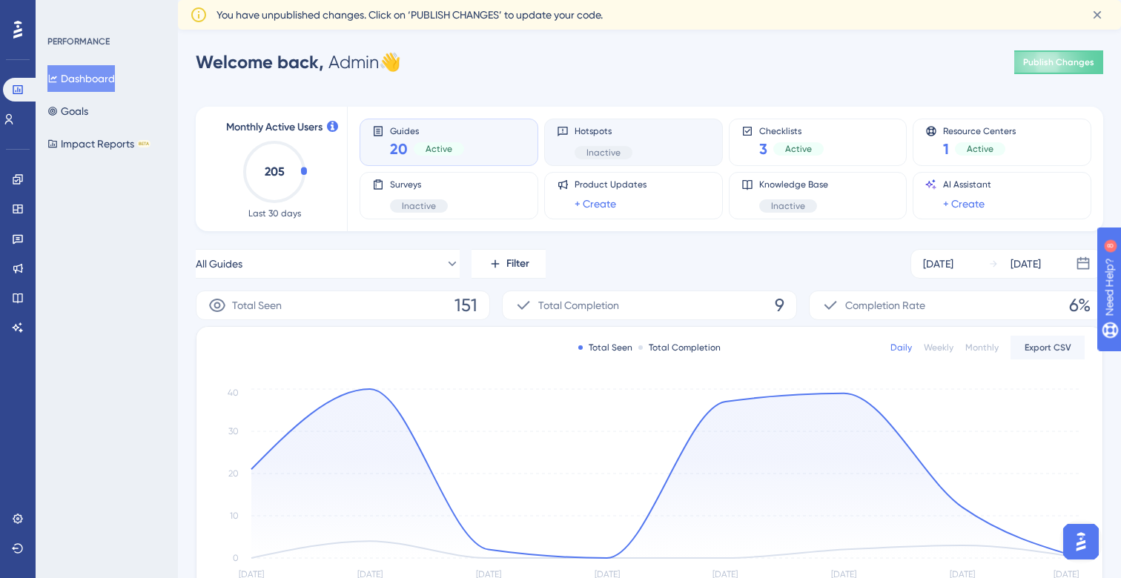
click at [662, 133] on div "Hotspots Inactive" at bounding box center [634, 142] width 154 height 34
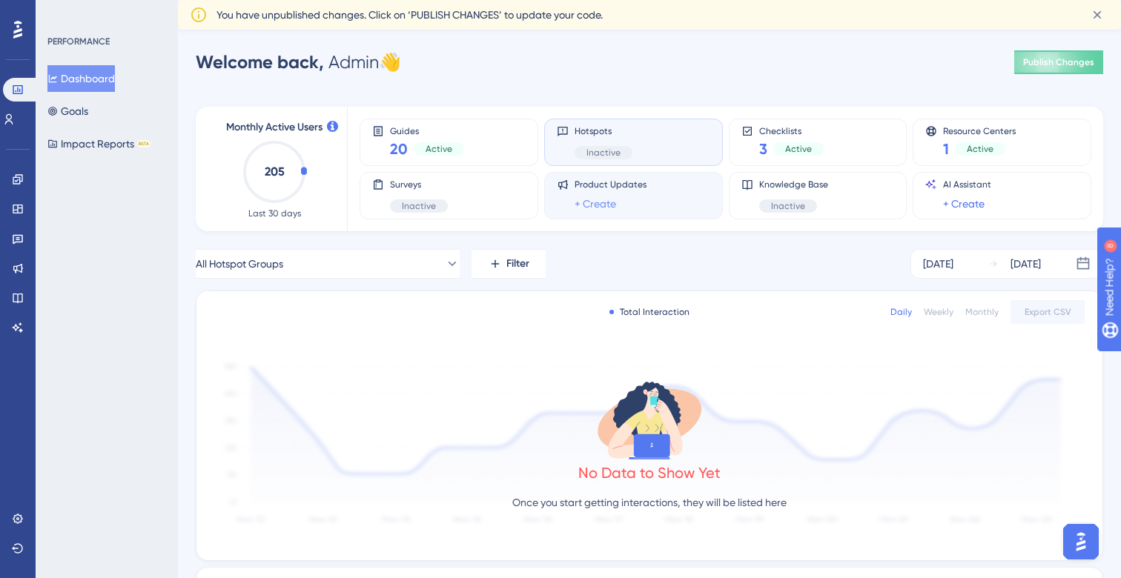
click at [610, 208] on link "+ Create" at bounding box center [596, 204] width 42 height 18
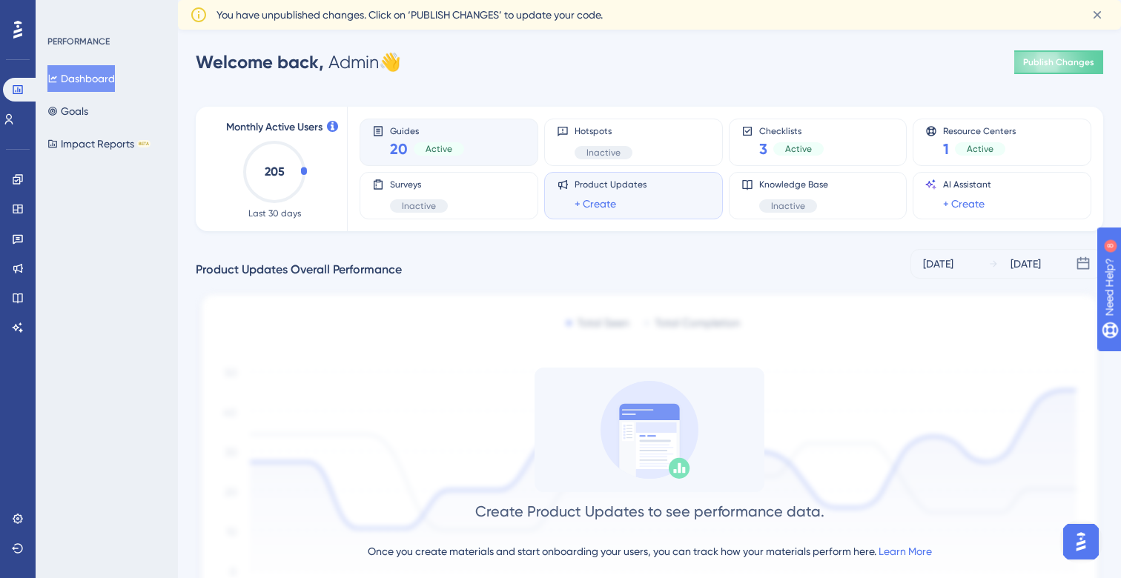
click at [444, 129] on span "Guides" at bounding box center [427, 130] width 74 height 10
